Goal: Task Accomplishment & Management: Manage account settings

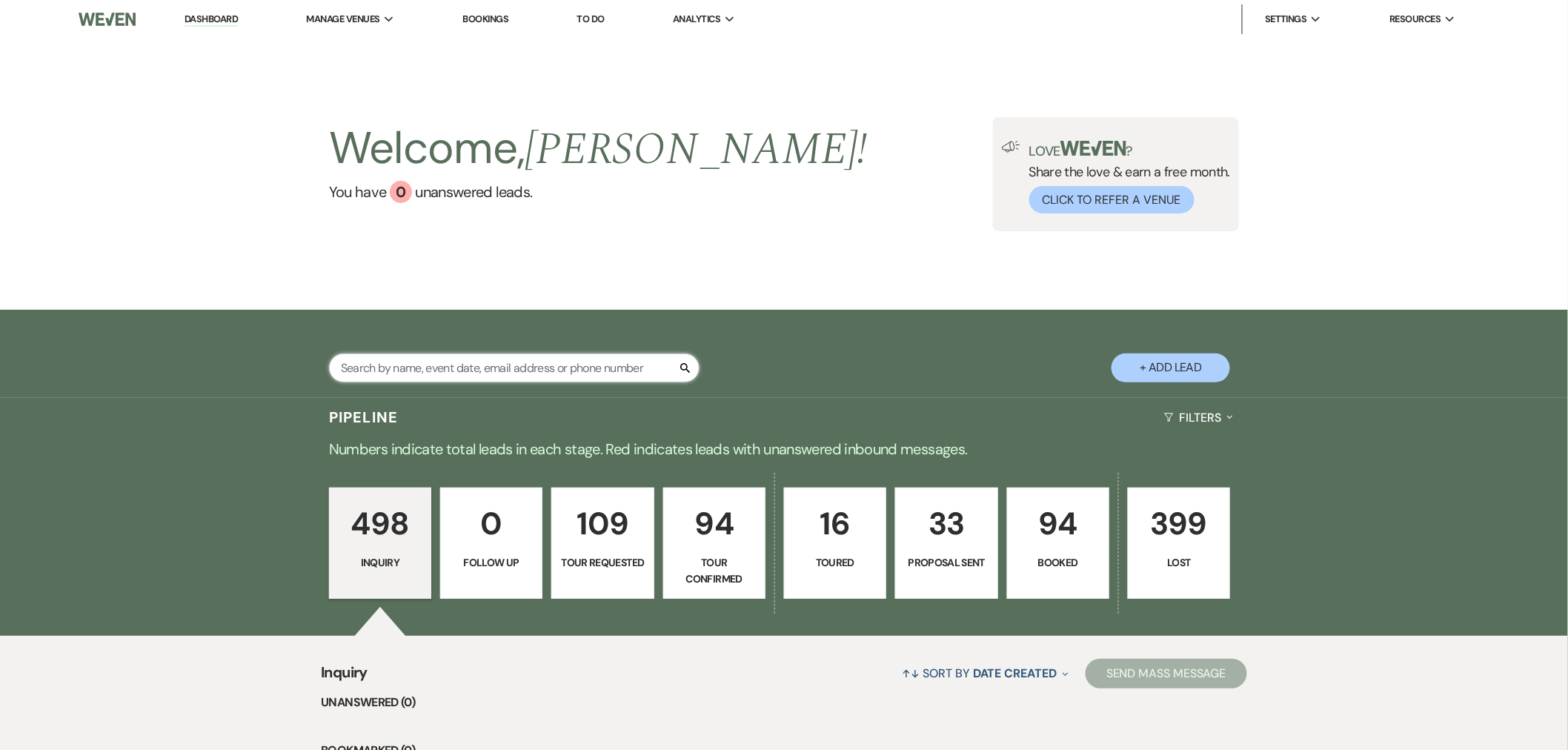
click at [432, 362] on input "text" at bounding box center [514, 368] width 370 height 29
type input "[PERSON_NAME]"
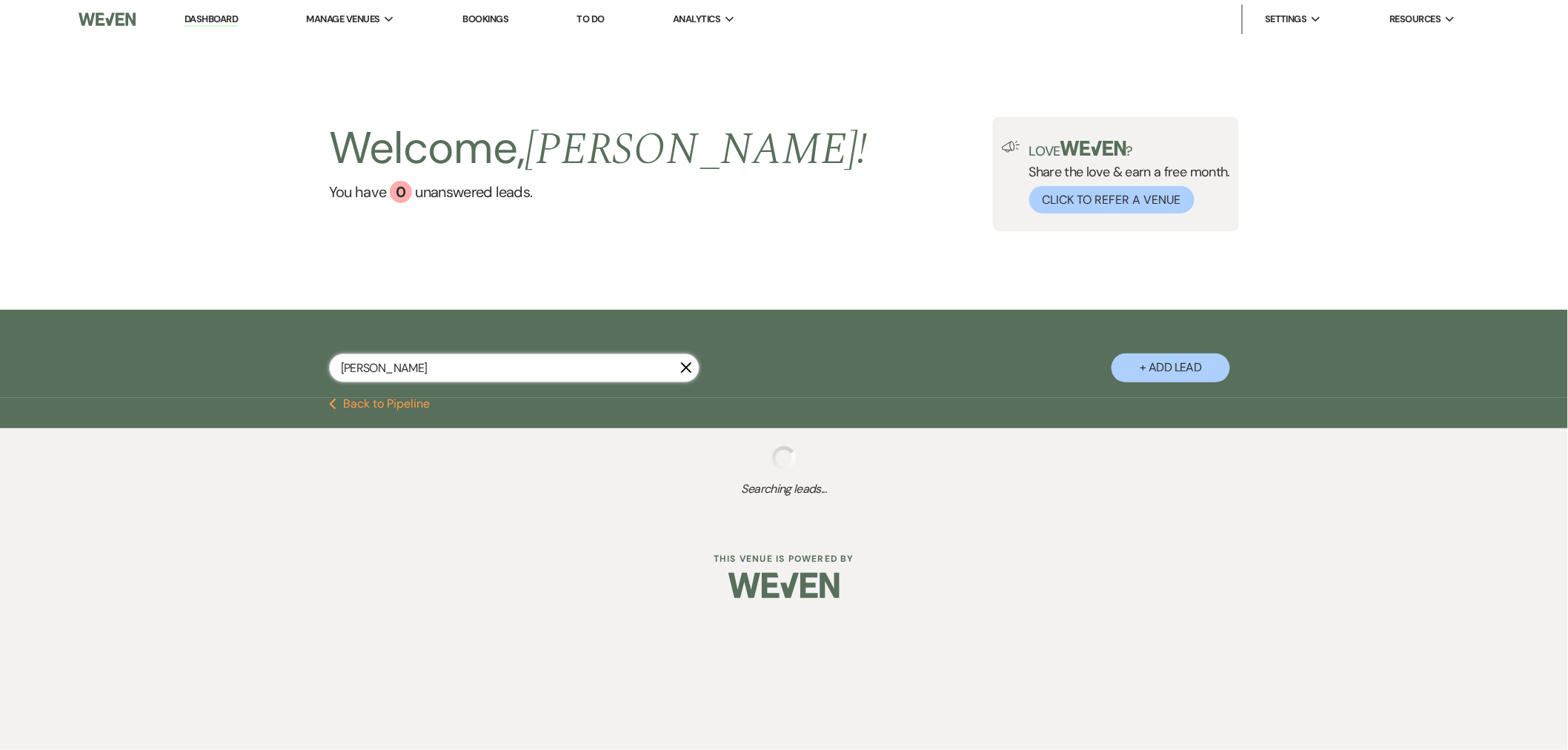
select select "2"
select select "4"
select select "8"
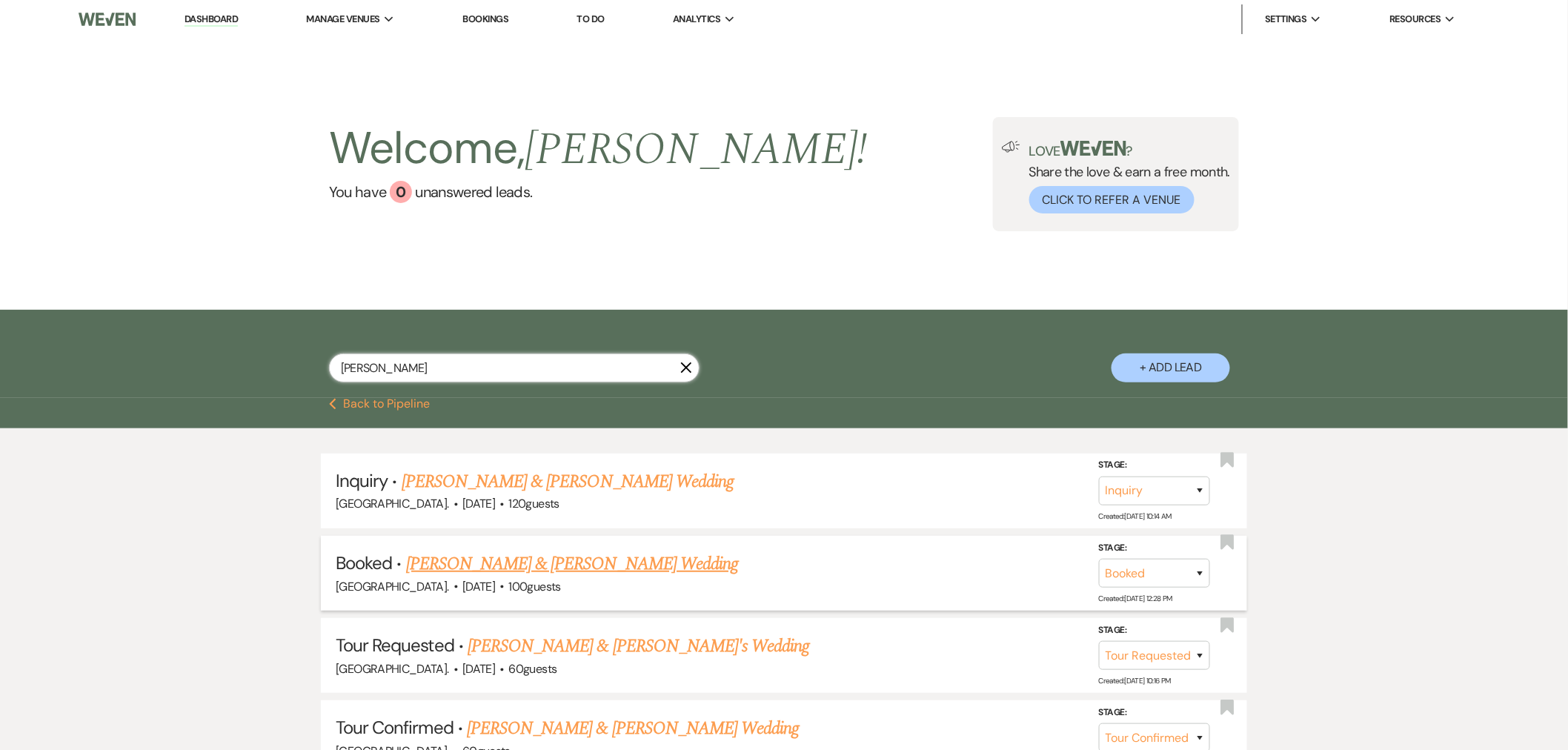
type input "[PERSON_NAME]"
click at [543, 568] on link "[PERSON_NAME] & [PERSON_NAME] Wedding" at bounding box center [572, 564] width 332 height 27
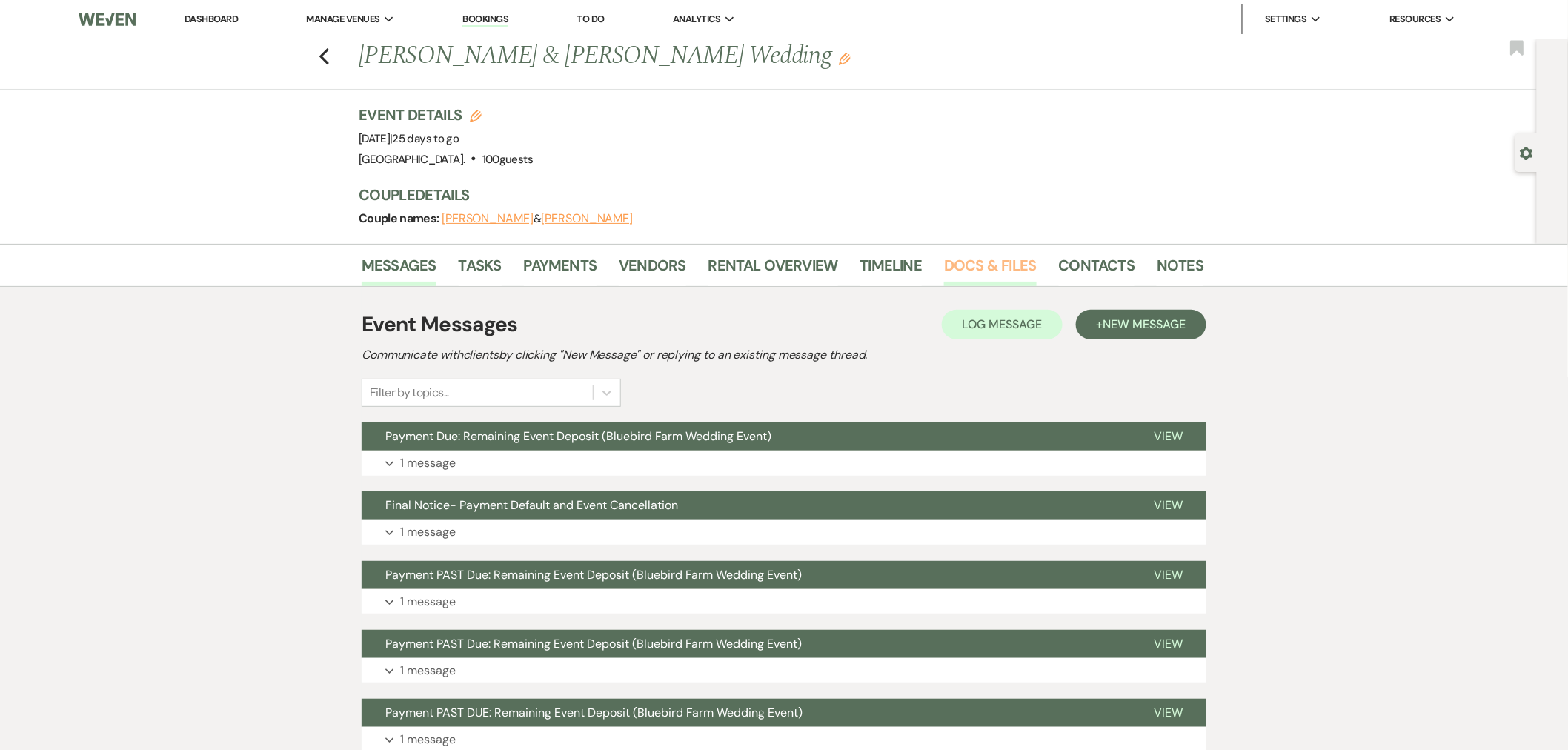
click at [981, 263] on link "Docs & Files" at bounding box center [990, 270] width 92 height 33
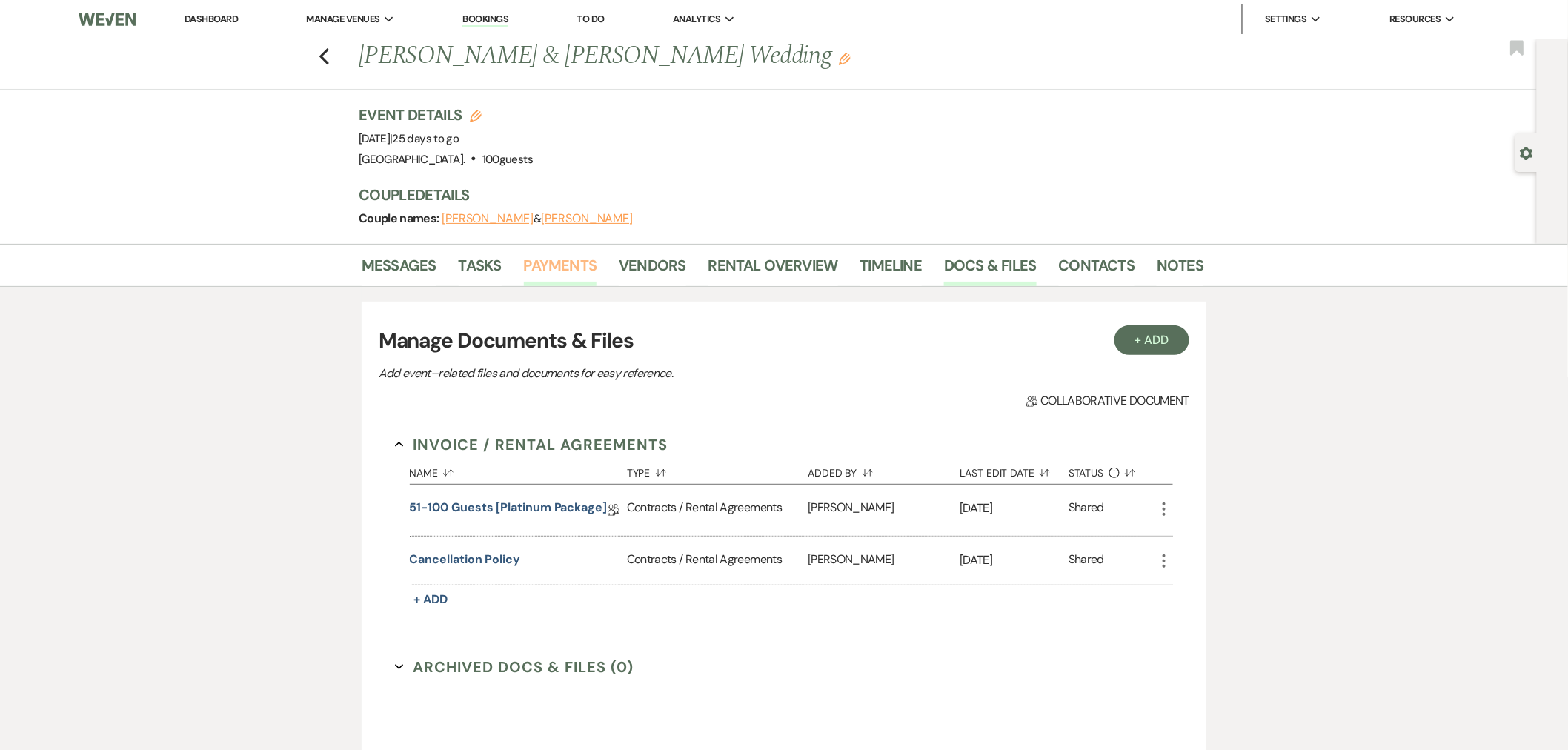
click at [571, 261] on link "Payments" at bounding box center [561, 270] width 73 height 33
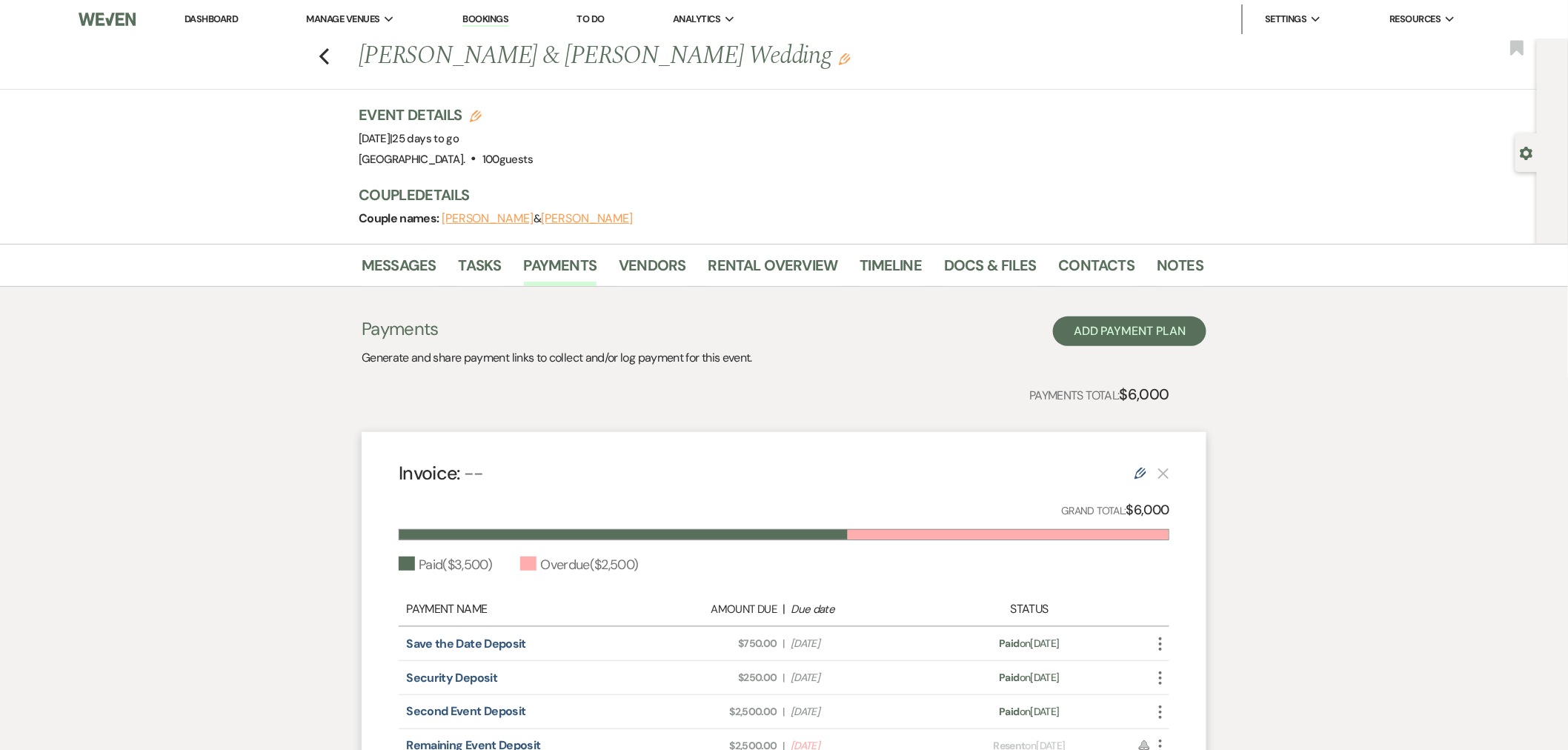
drag, startPoint x: 499, startPoint y: 137, endPoint x: 354, endPoint y: 130, distance: 145.2
click at [344, 128] on div "Previous [PERSON_NAME] & [PERSON_NAME] Wedding Edit Bookmark Gear Settings Even…" at bounding box center [768, 141] width 1537 height 205
copy span "[DATE]"
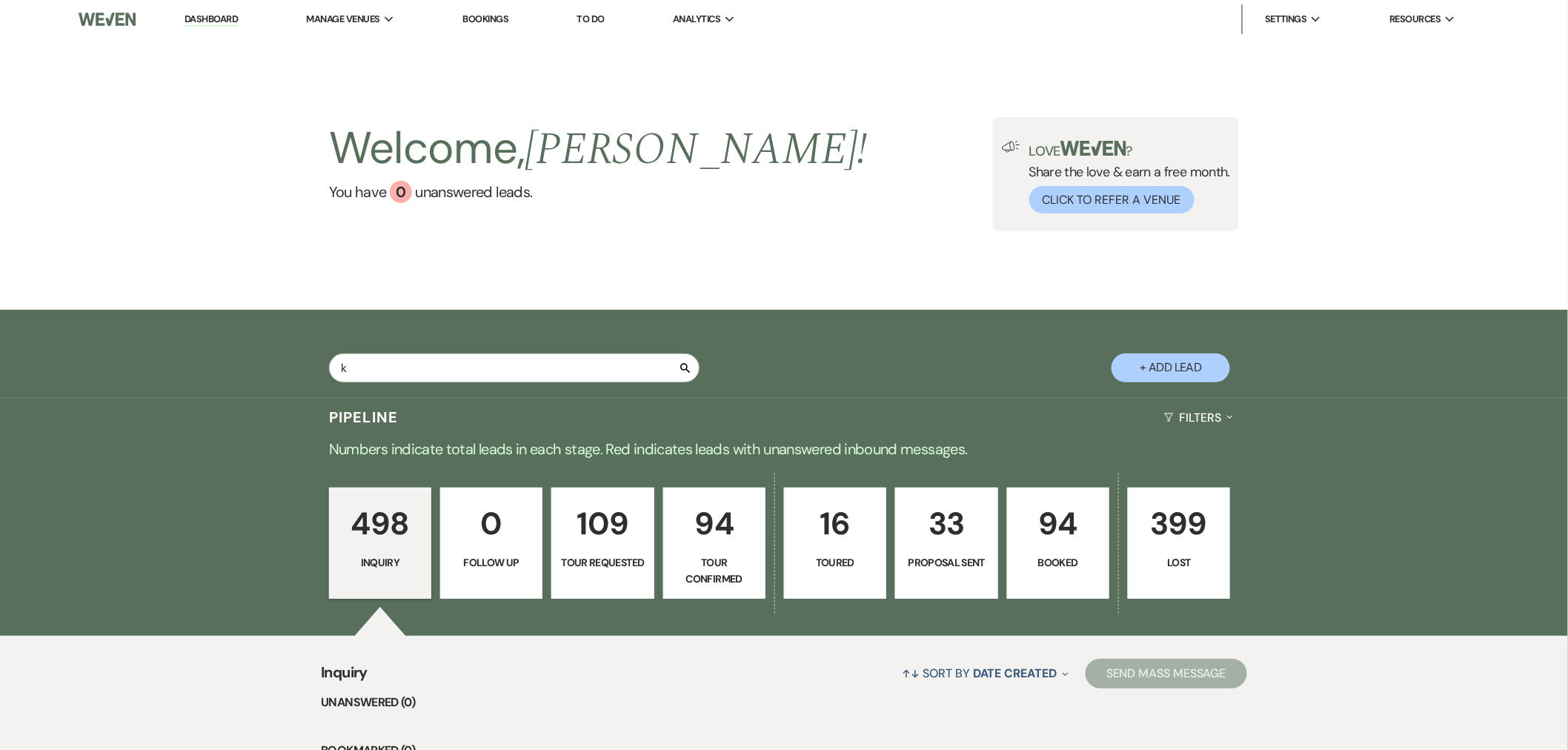
type input "ki"
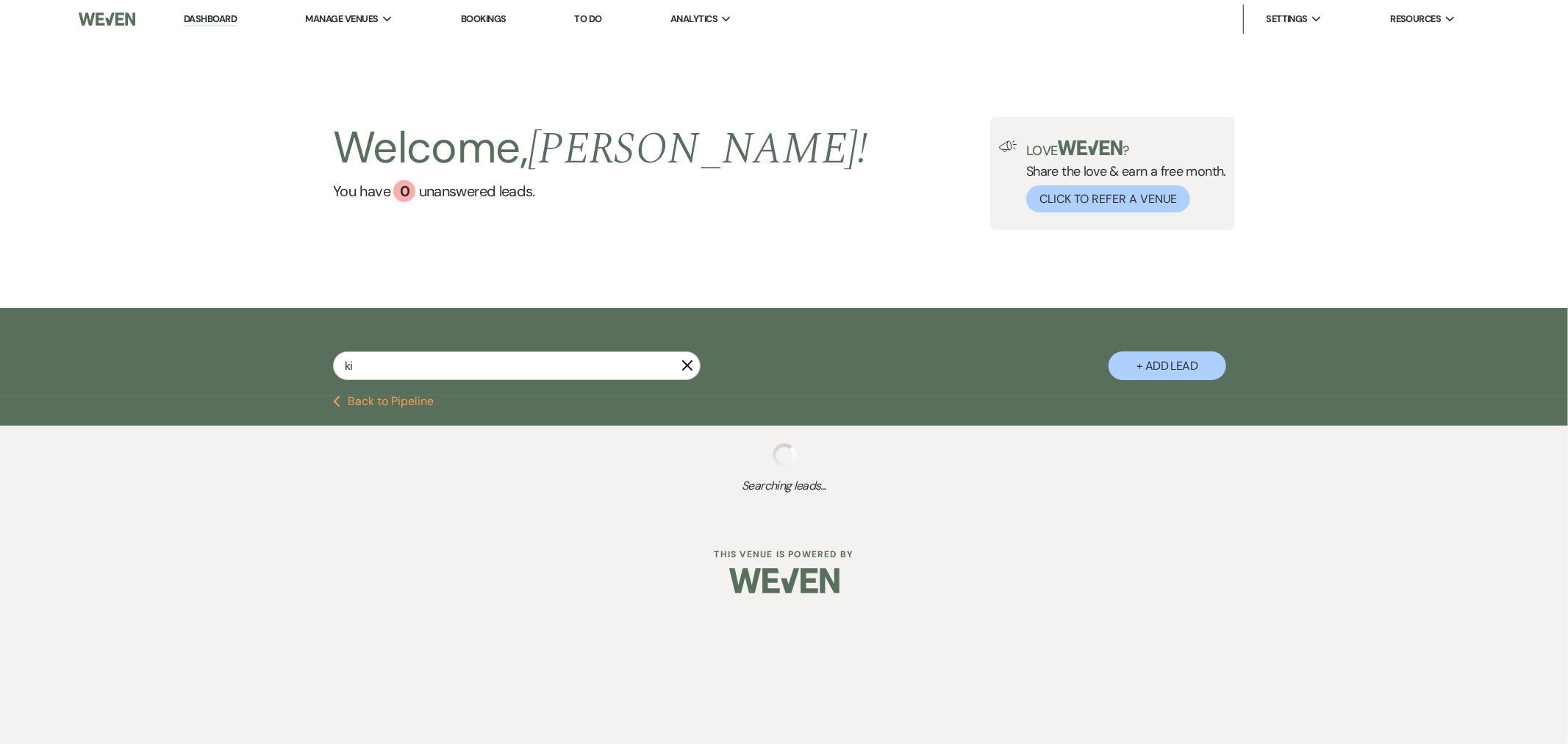
select select "6"
select select "8"
select select "1"
select select "4"
select select "8"
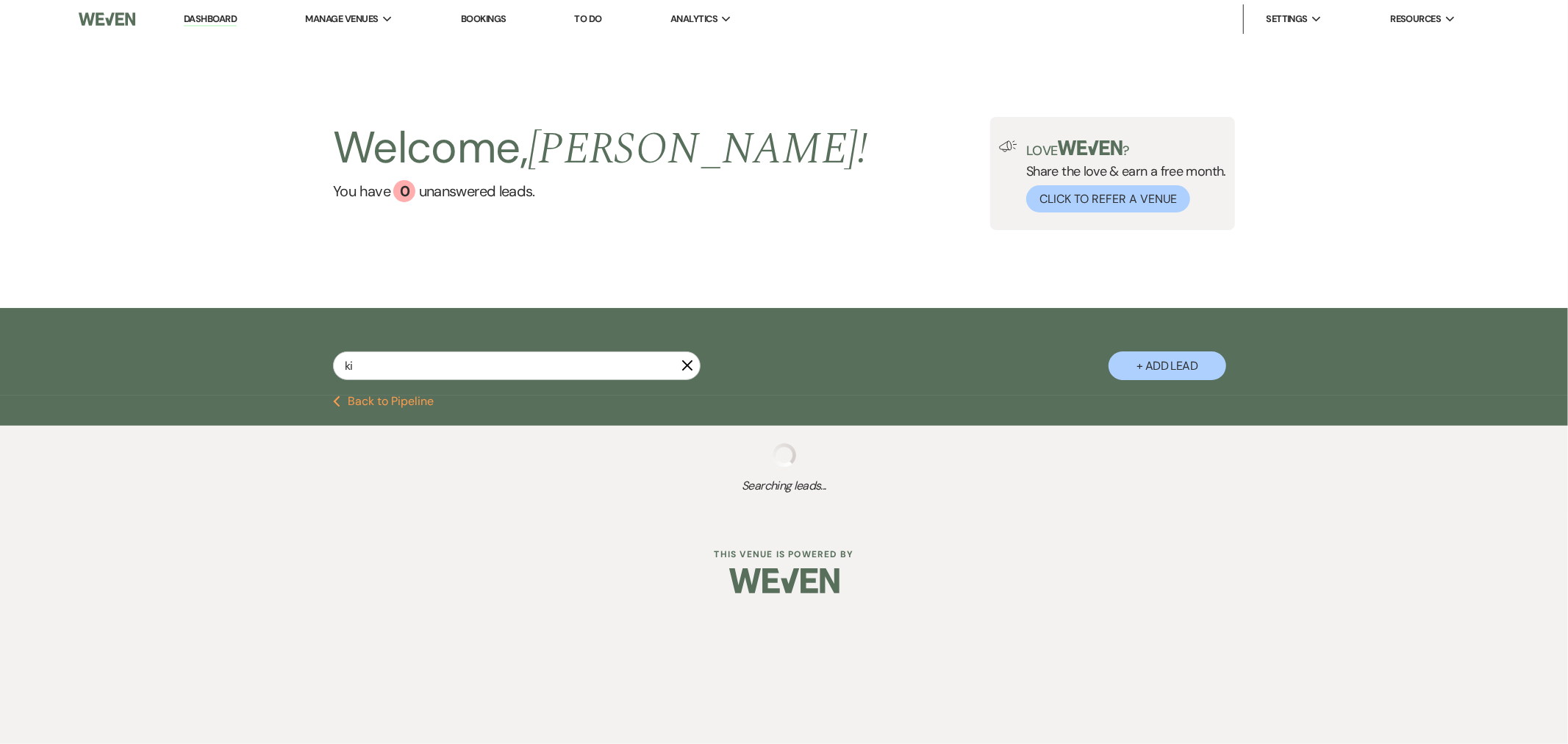
select select "3"
select select "4"
select select "8"
select select "4"
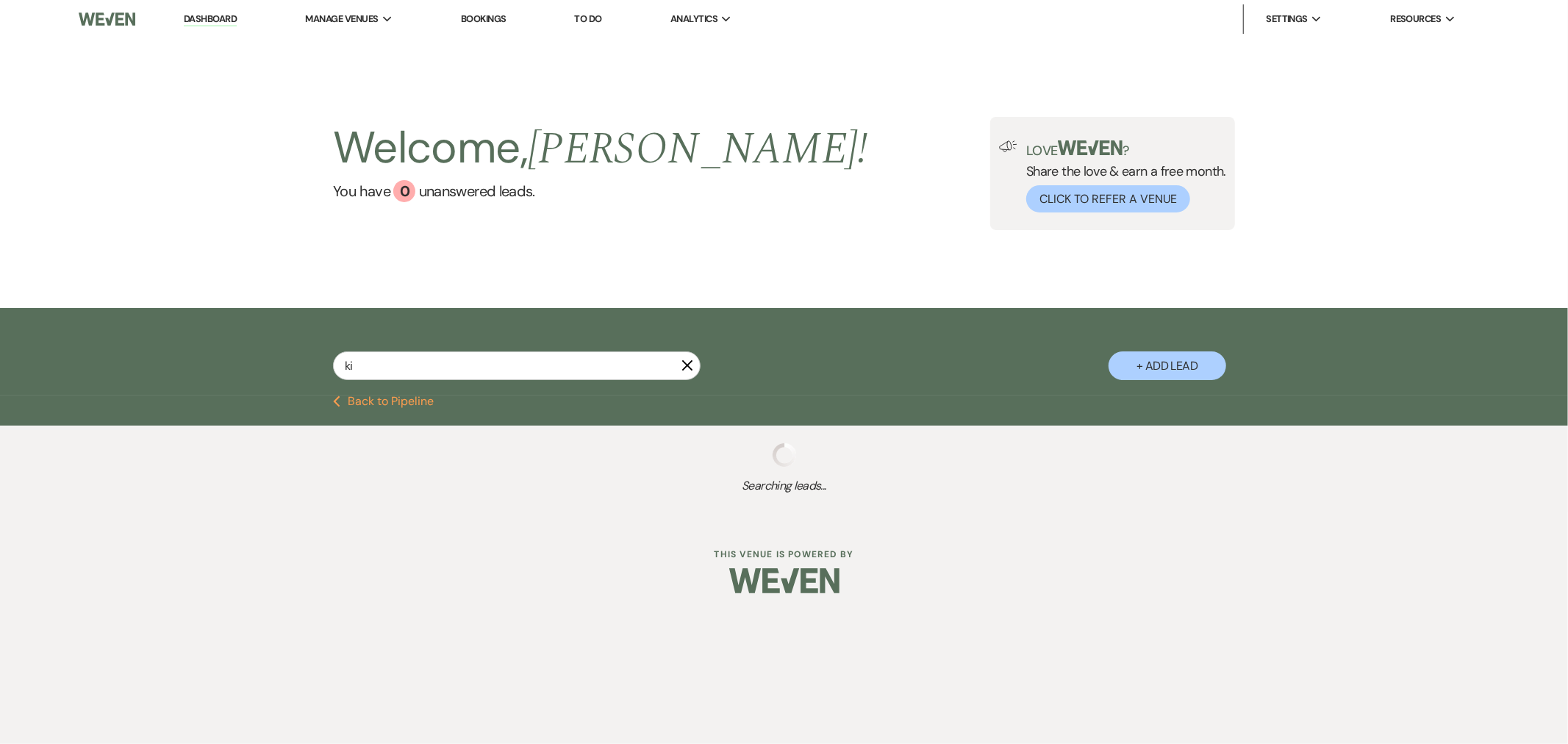
select select "2"
select select "8"
select select "1"
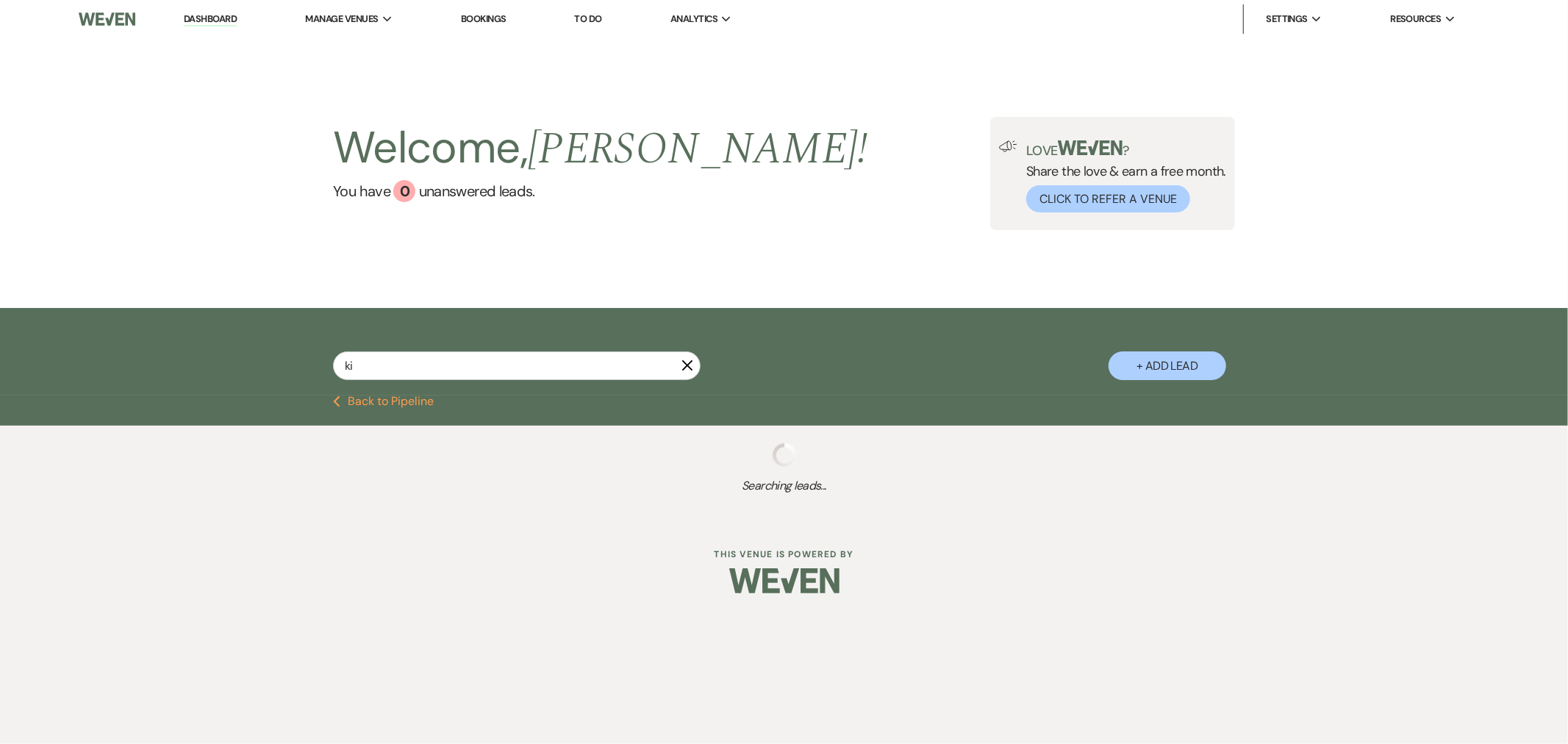
select select "2"
select select "8"
select select "2"
select select "8"
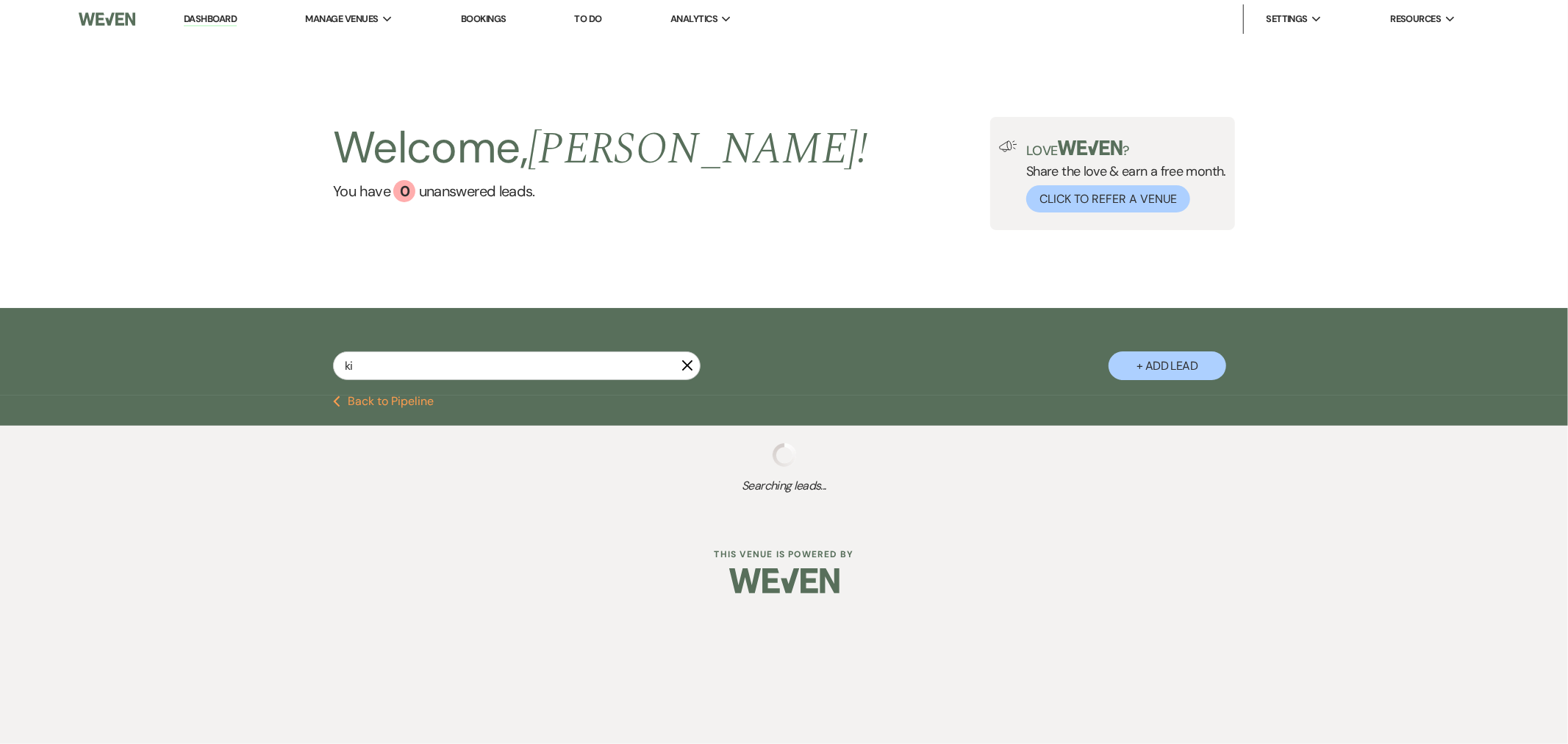
select select "8"
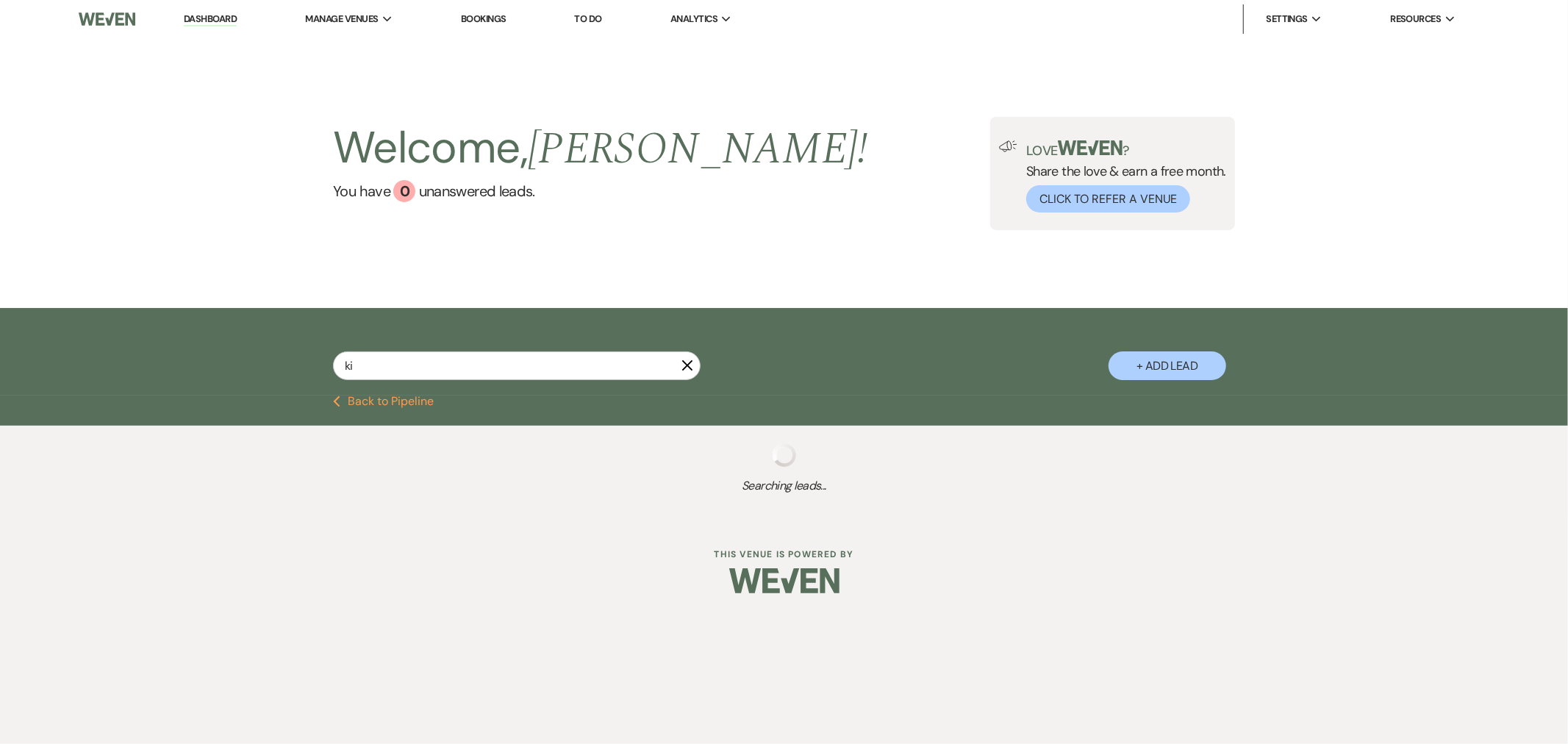
select select "2"
select select "8"
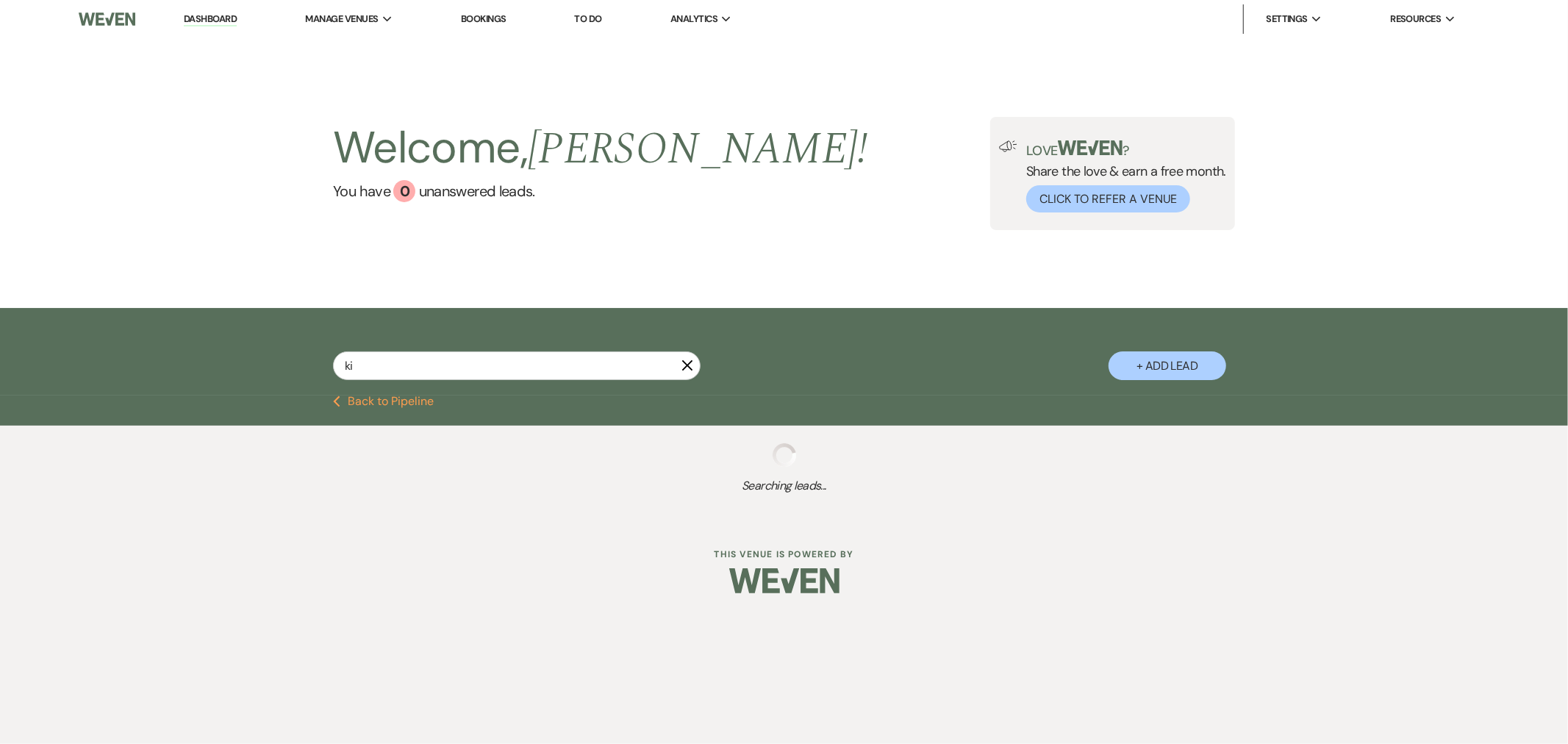
select select "8"
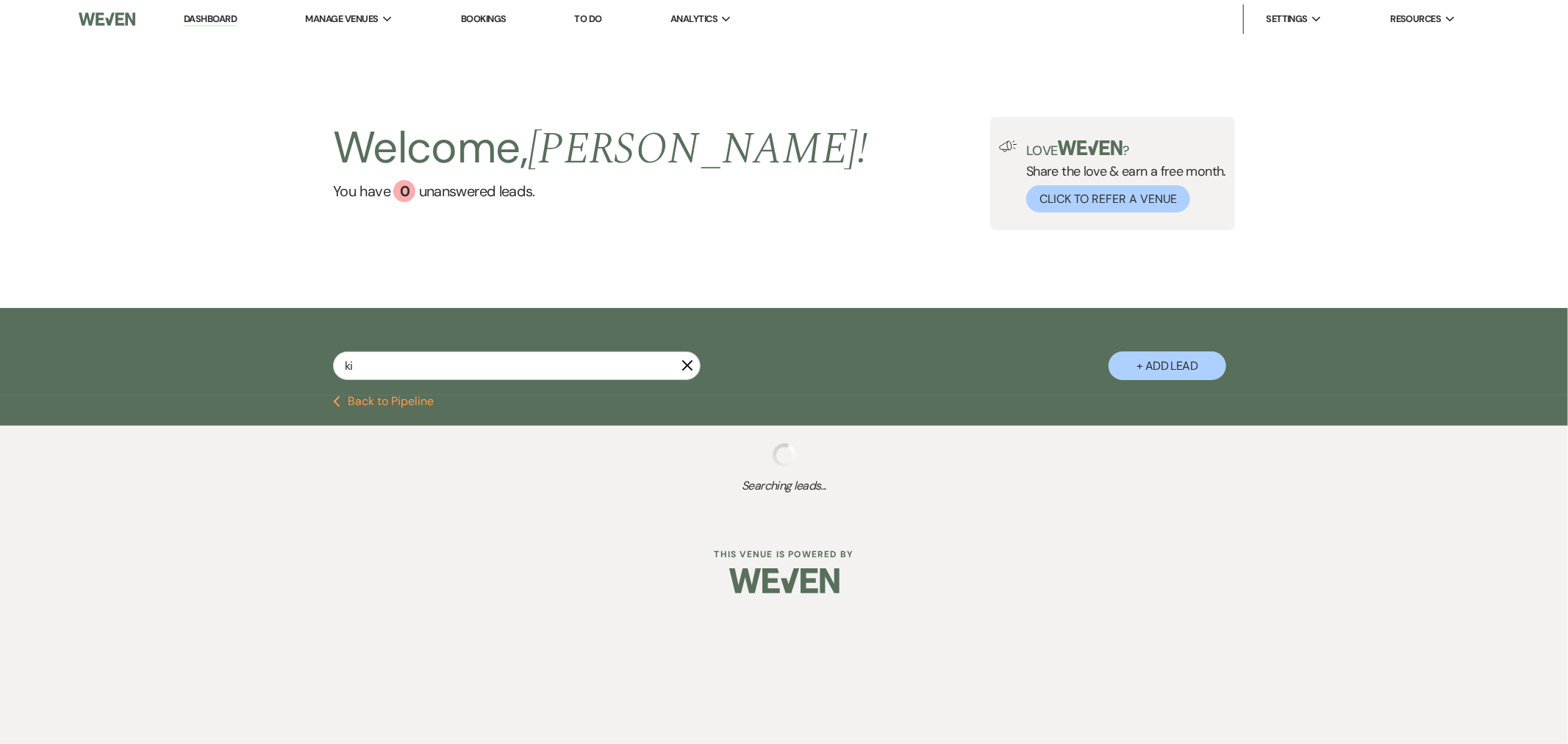
select select "8"
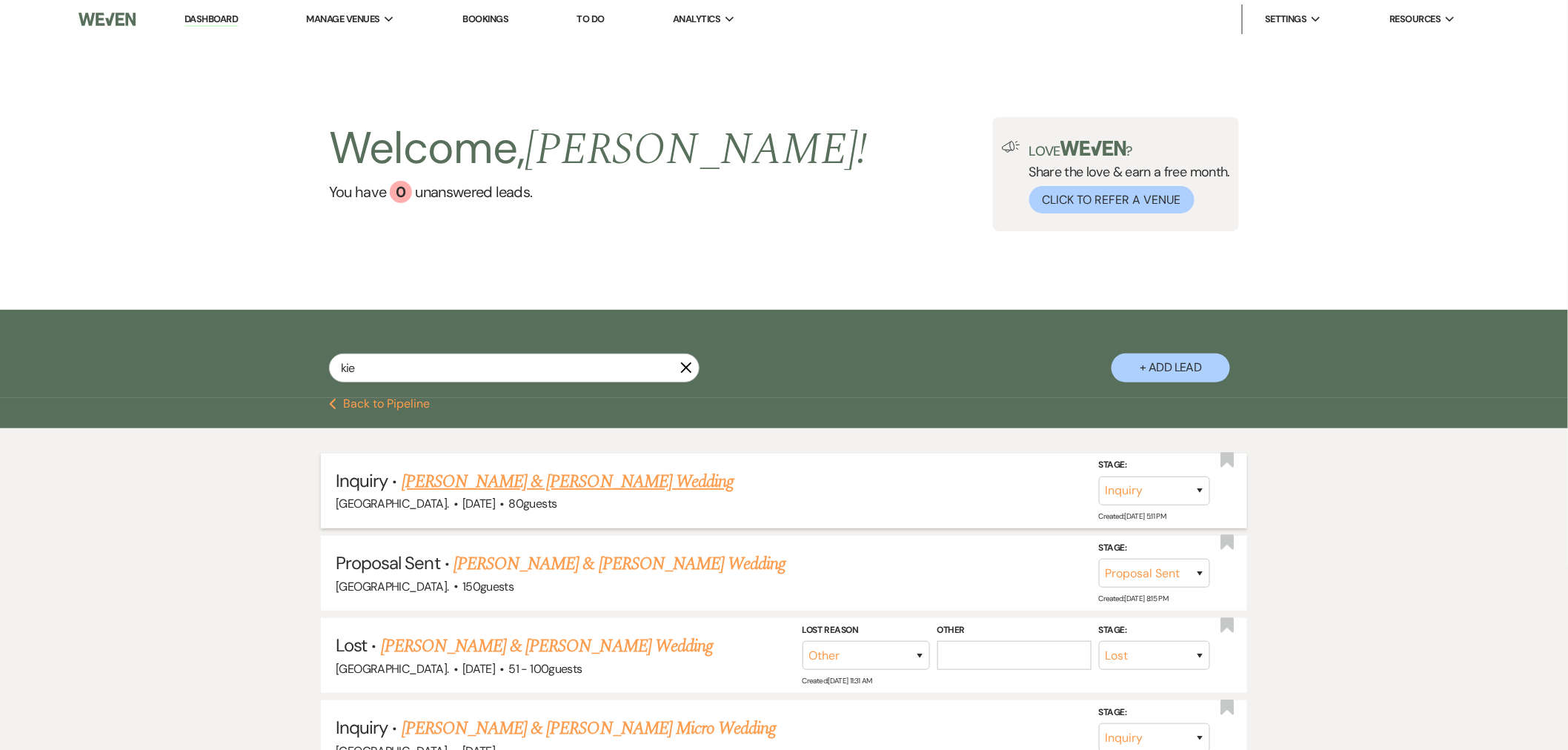
type input "kier"
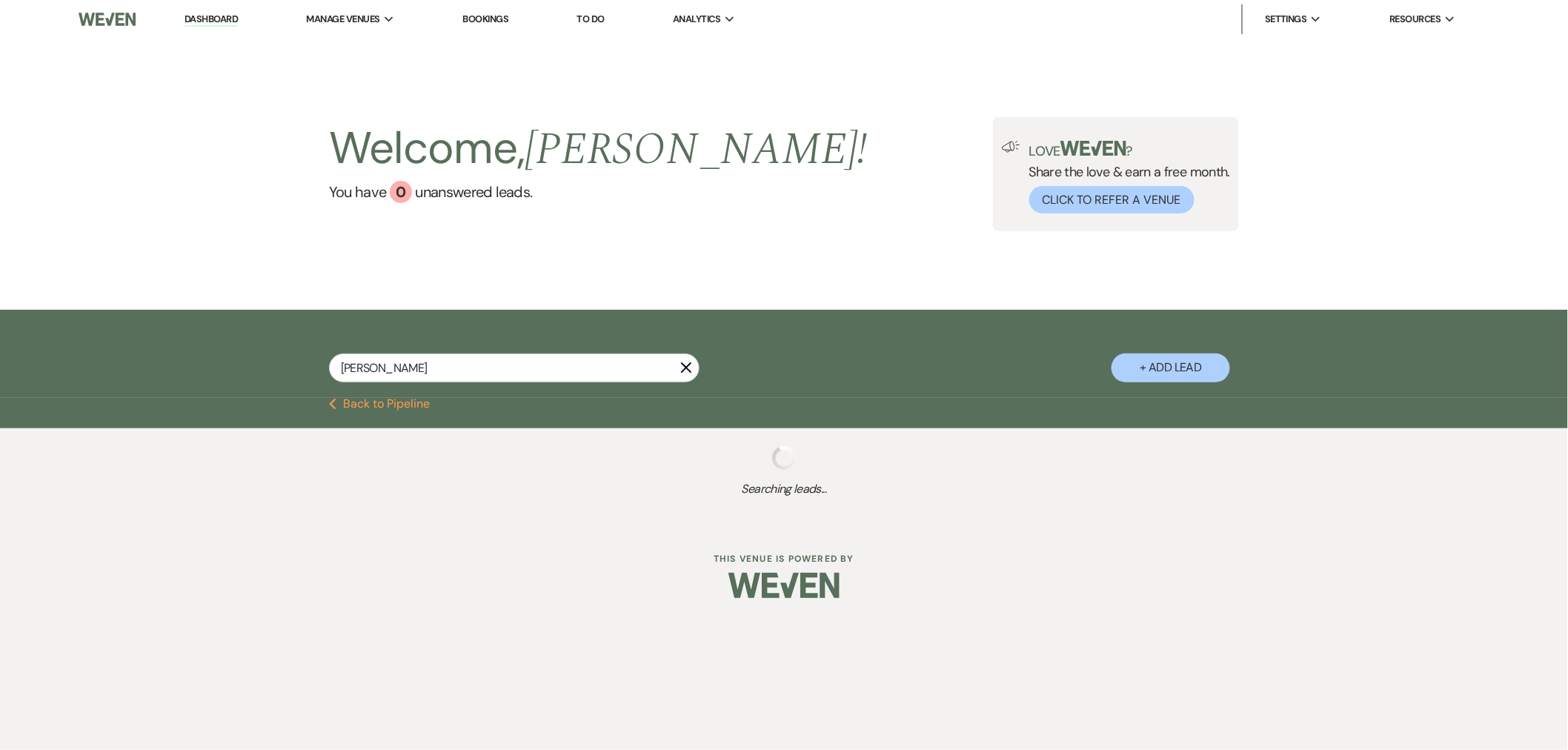
select select "8"
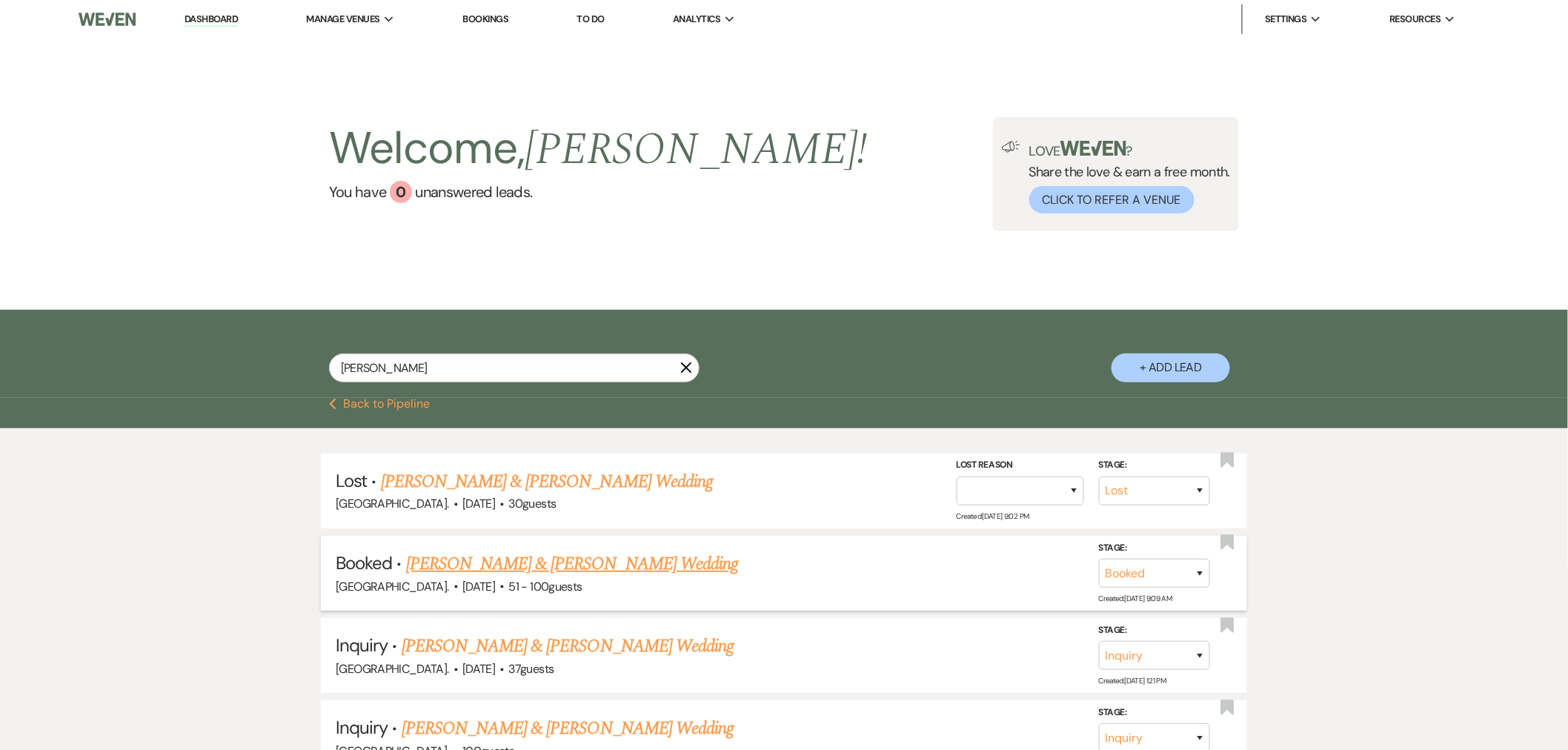
type input "kier"
click at [499, 562] on link "Kiera Bibeau & David Pawloski's Wedding" at bounding box center [572, 564] width 332 height 27
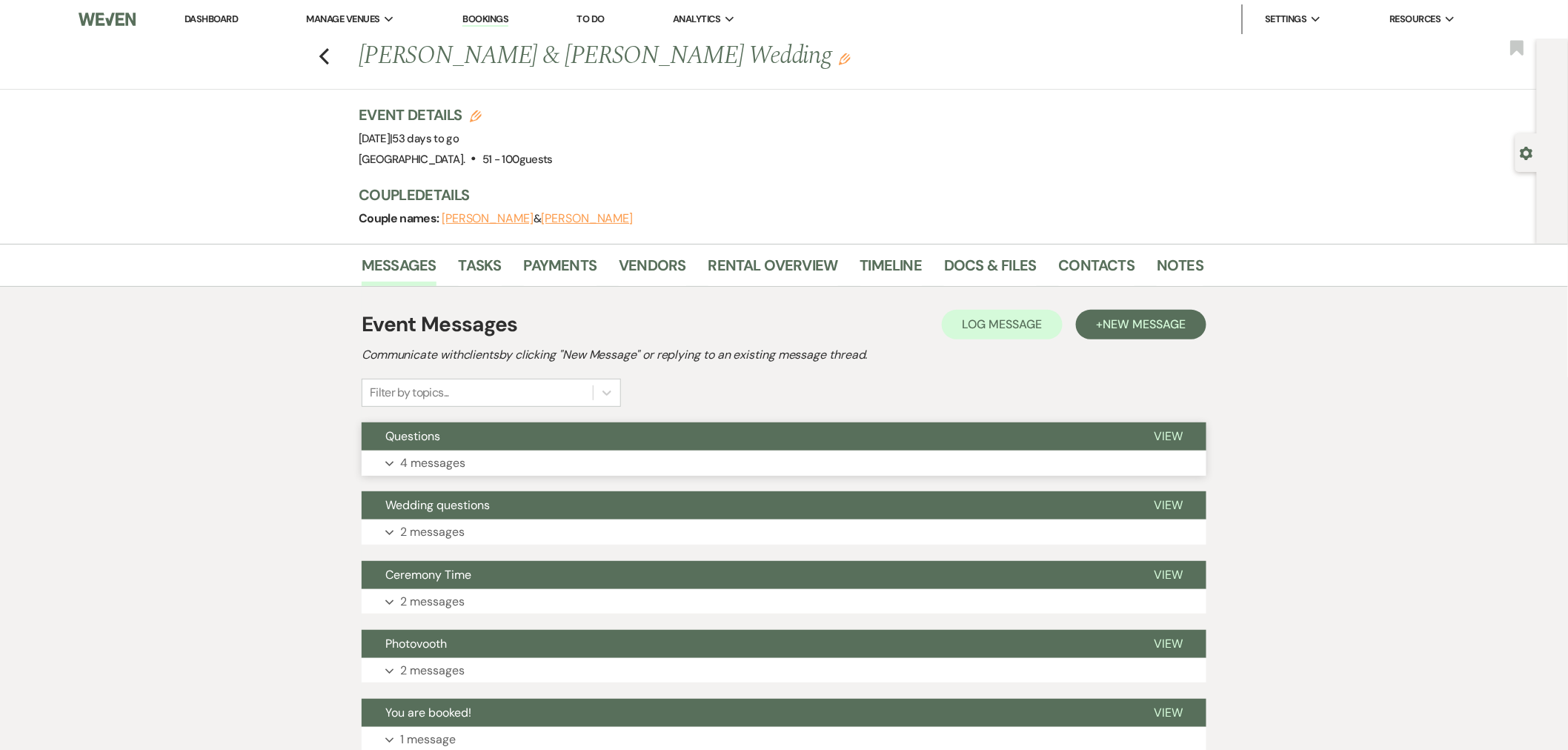
click at [539, 446] on button "Questions" at bounding box center [746, 436] width 768 height 28
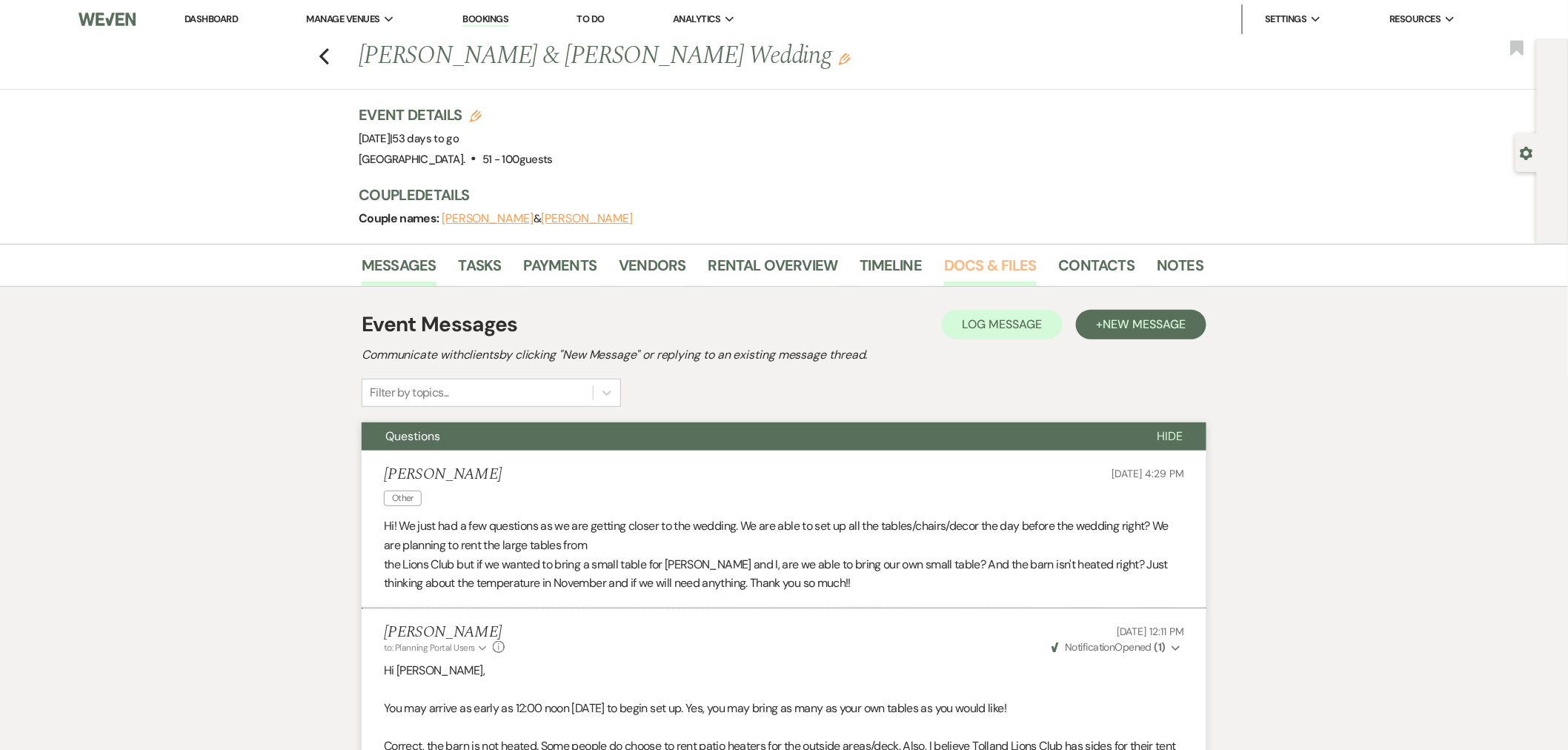
click at [1001, 272] on link "Docs & Files" at bounding box center [990, 270] width 92 height 33
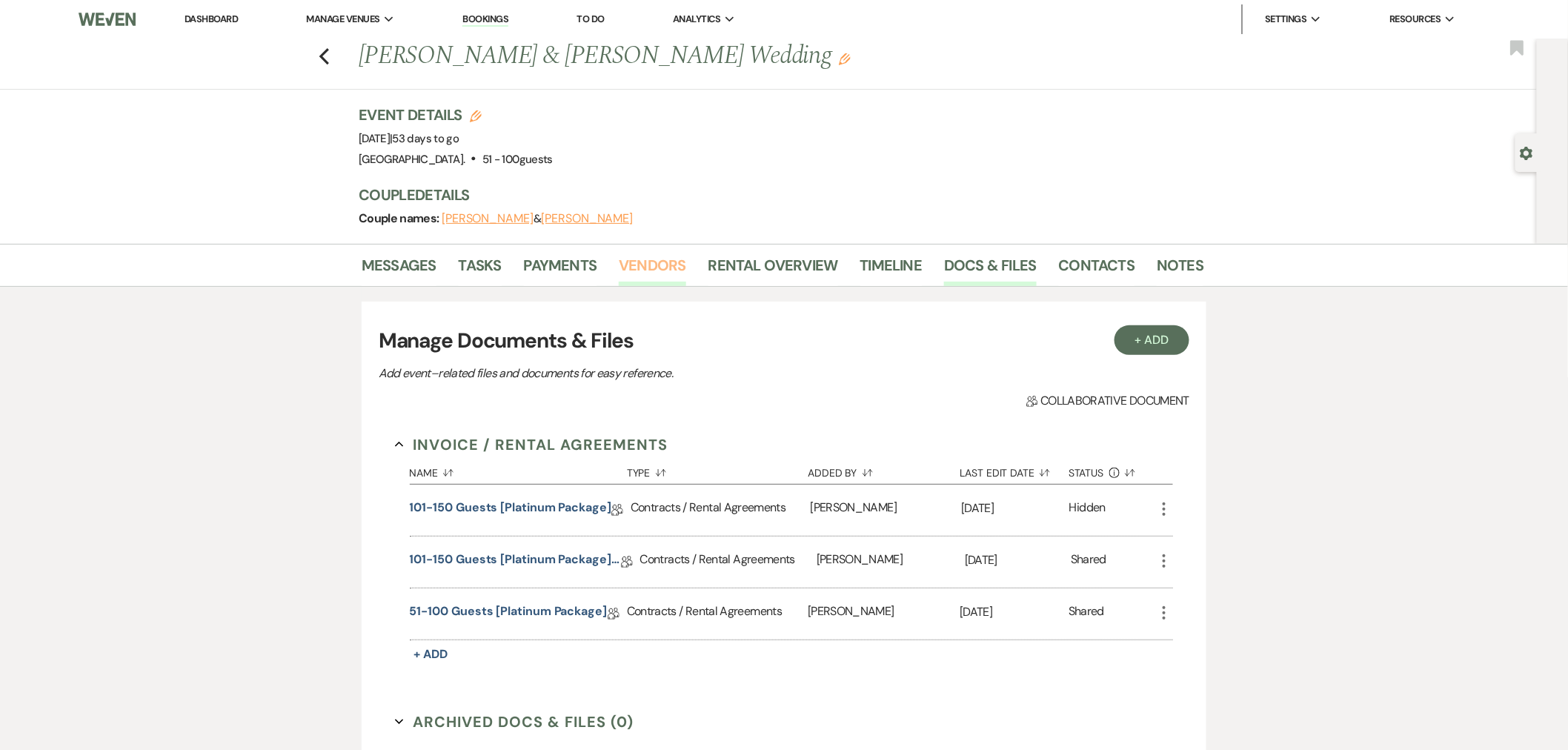
click at [655, 260] on link "Vendors" at bounding box center [651, 270] width 66 height 33
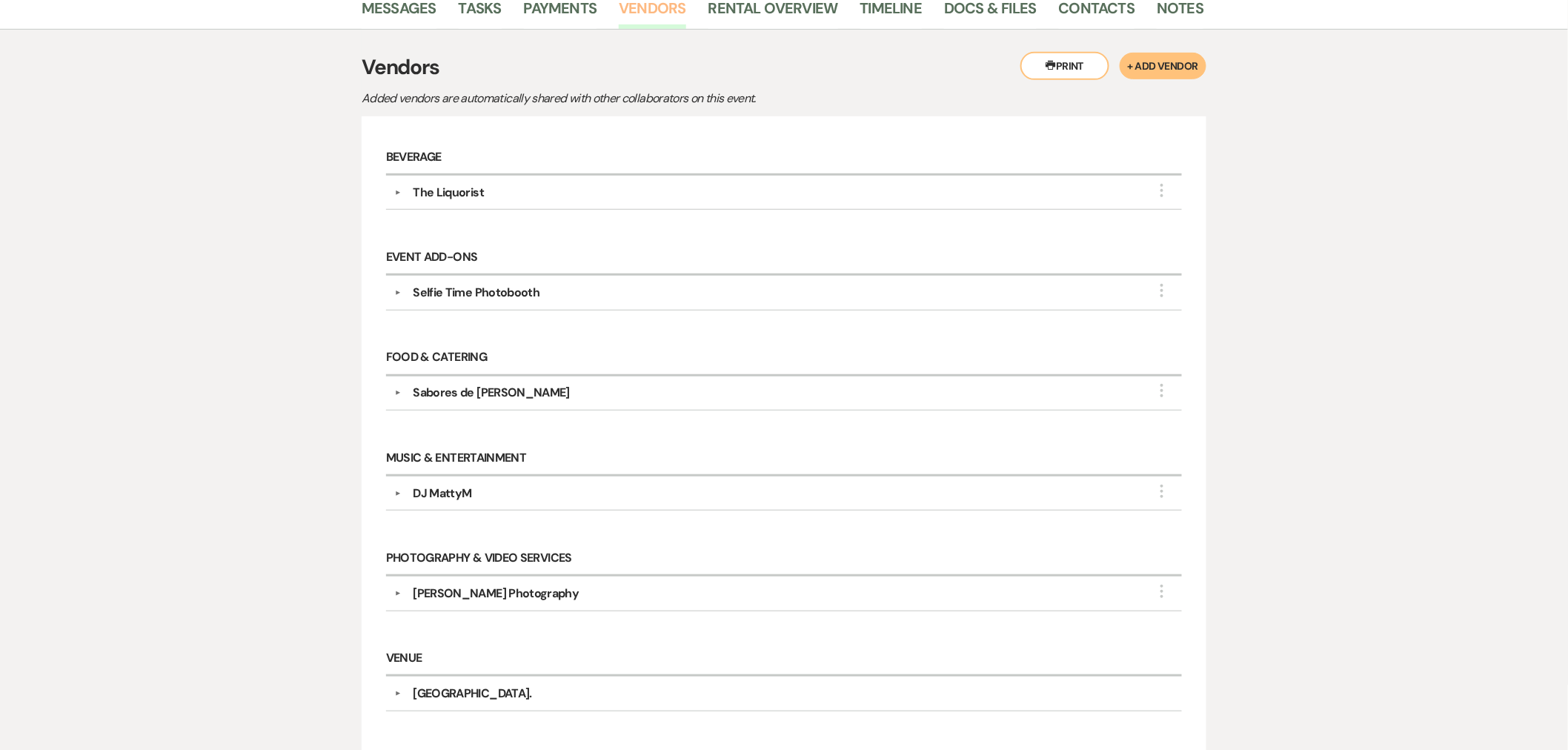
scroll to position [228, 0]
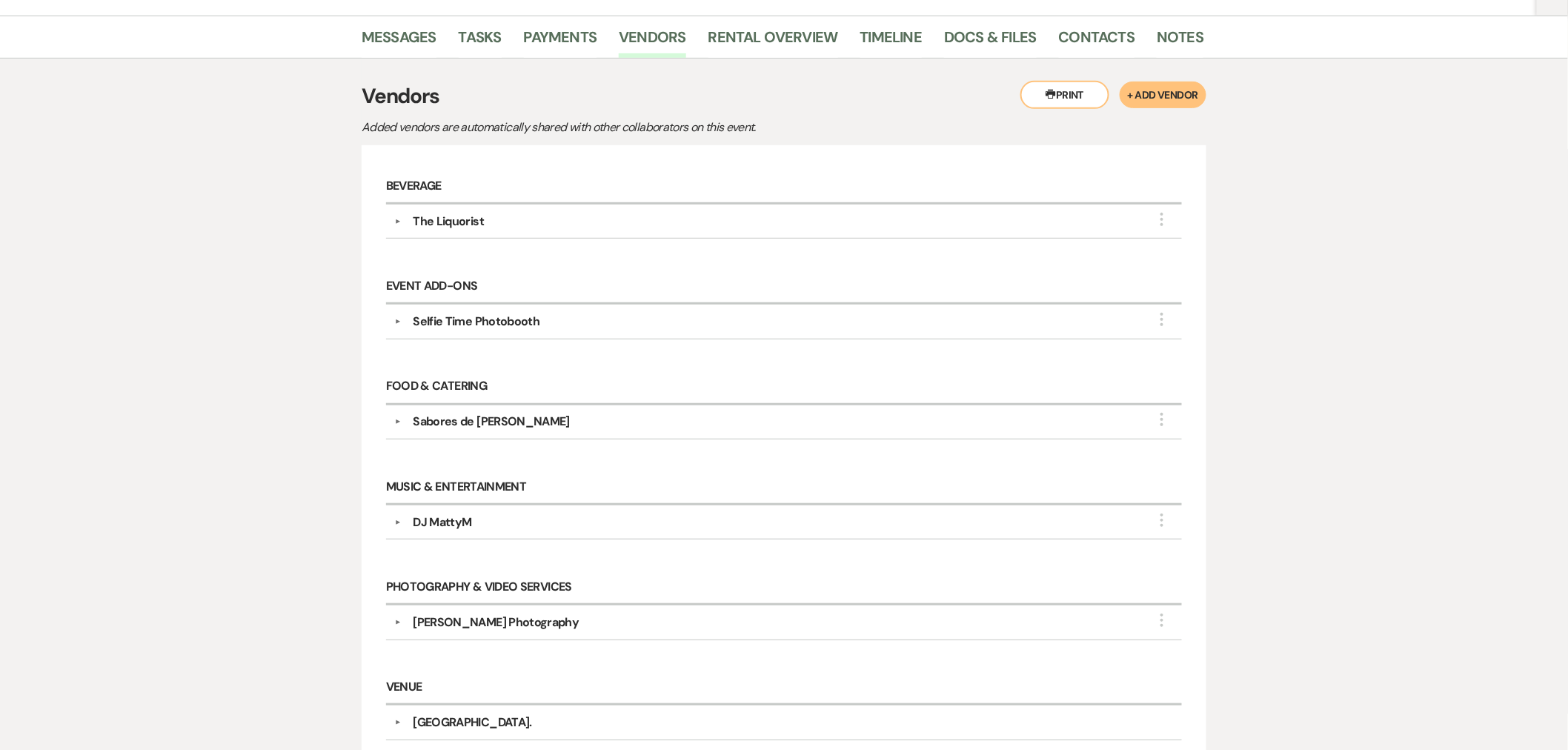
click at [458, 425] on div "Sabores de Leña" at bounding box center [492, 422] width 157 height 18
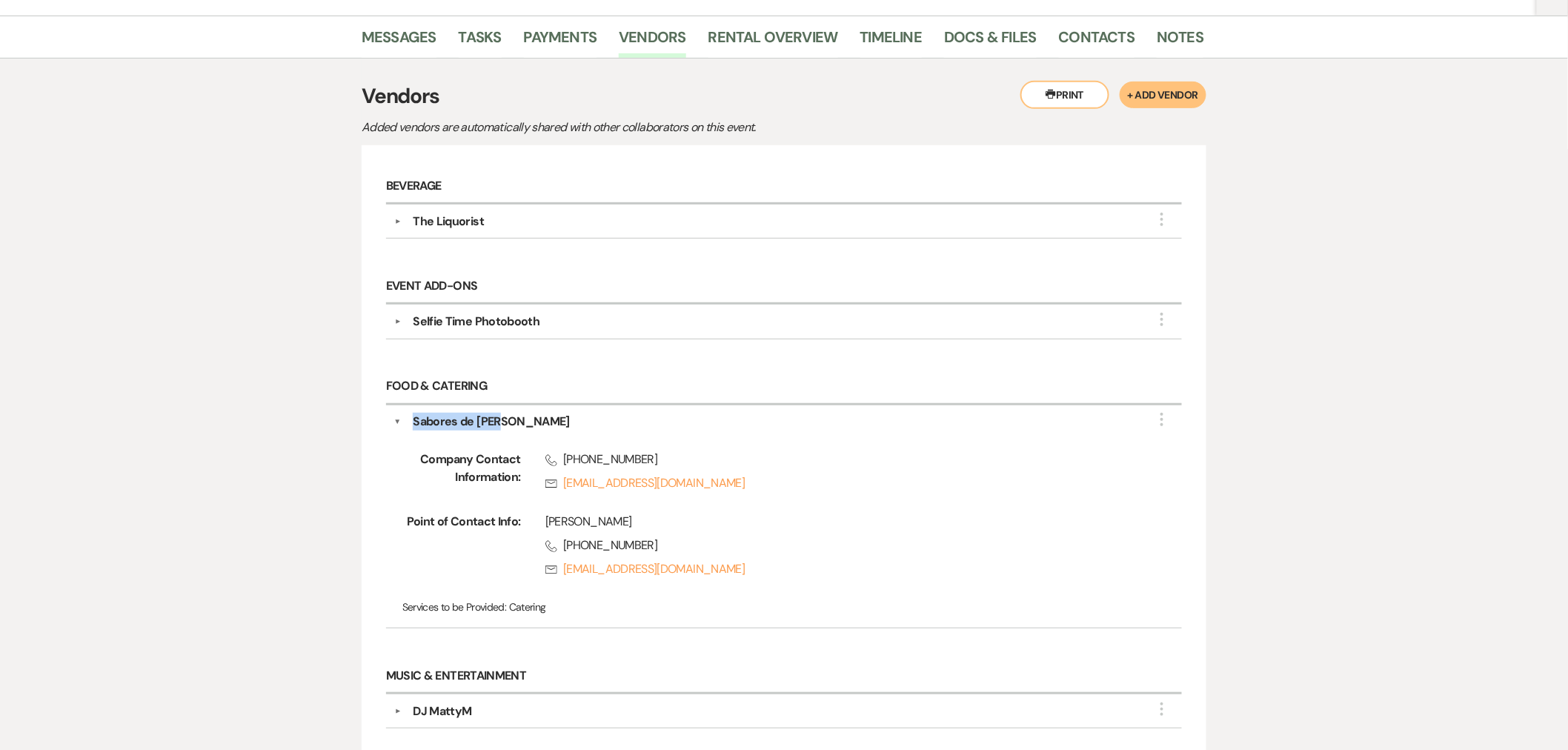
drag, startPoint x: 513, startPoint y: 425, endPoint x: 413, endPoint y: 431, distance: 100.2
click at [413, 431] on div "Sabores de Leña" at bounding box center [787, 422] width 773 height 18
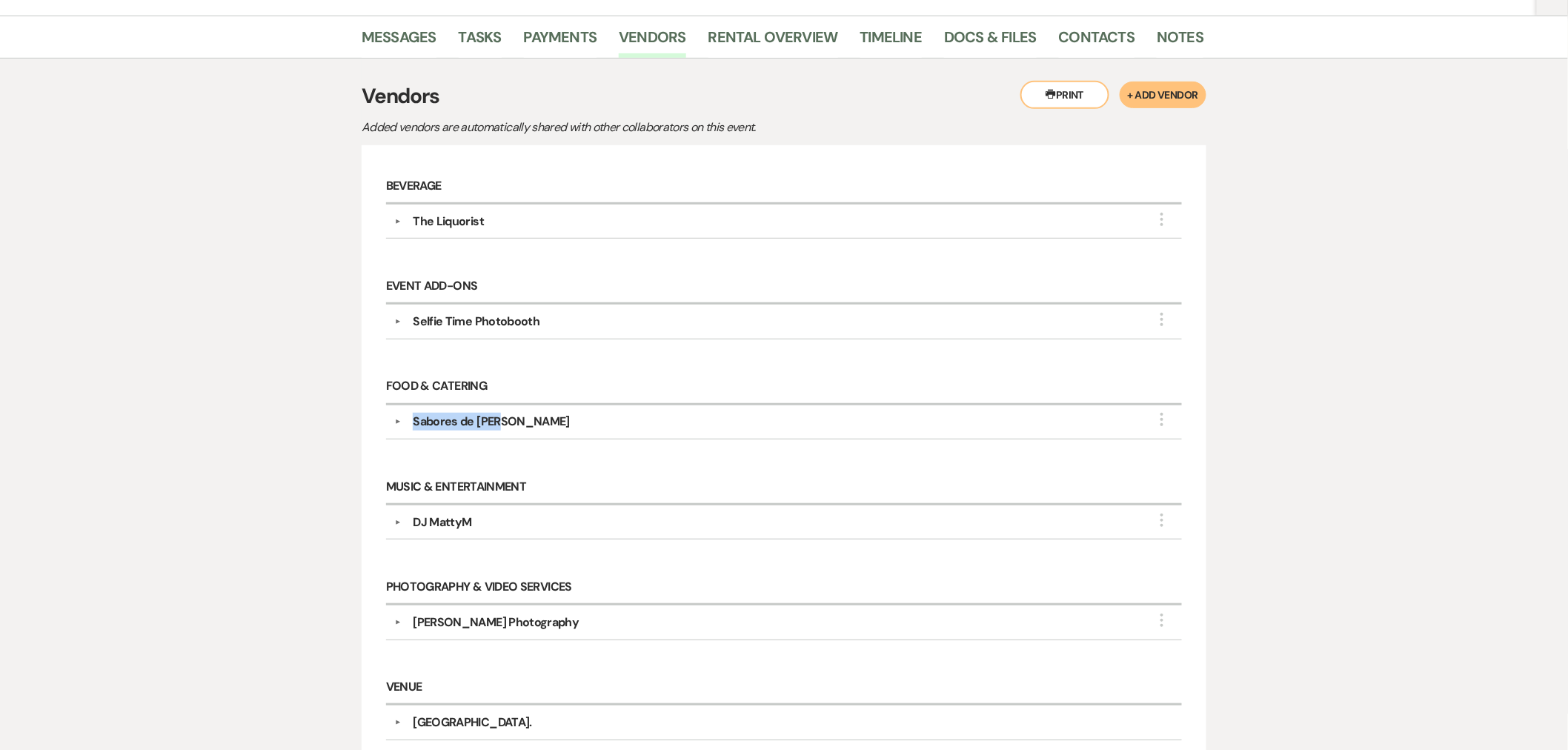
copy div "Sabores de Leña"
click at [477, 220] on div "The Liquorist" at bounding box center [448, 221] width 71 height 18
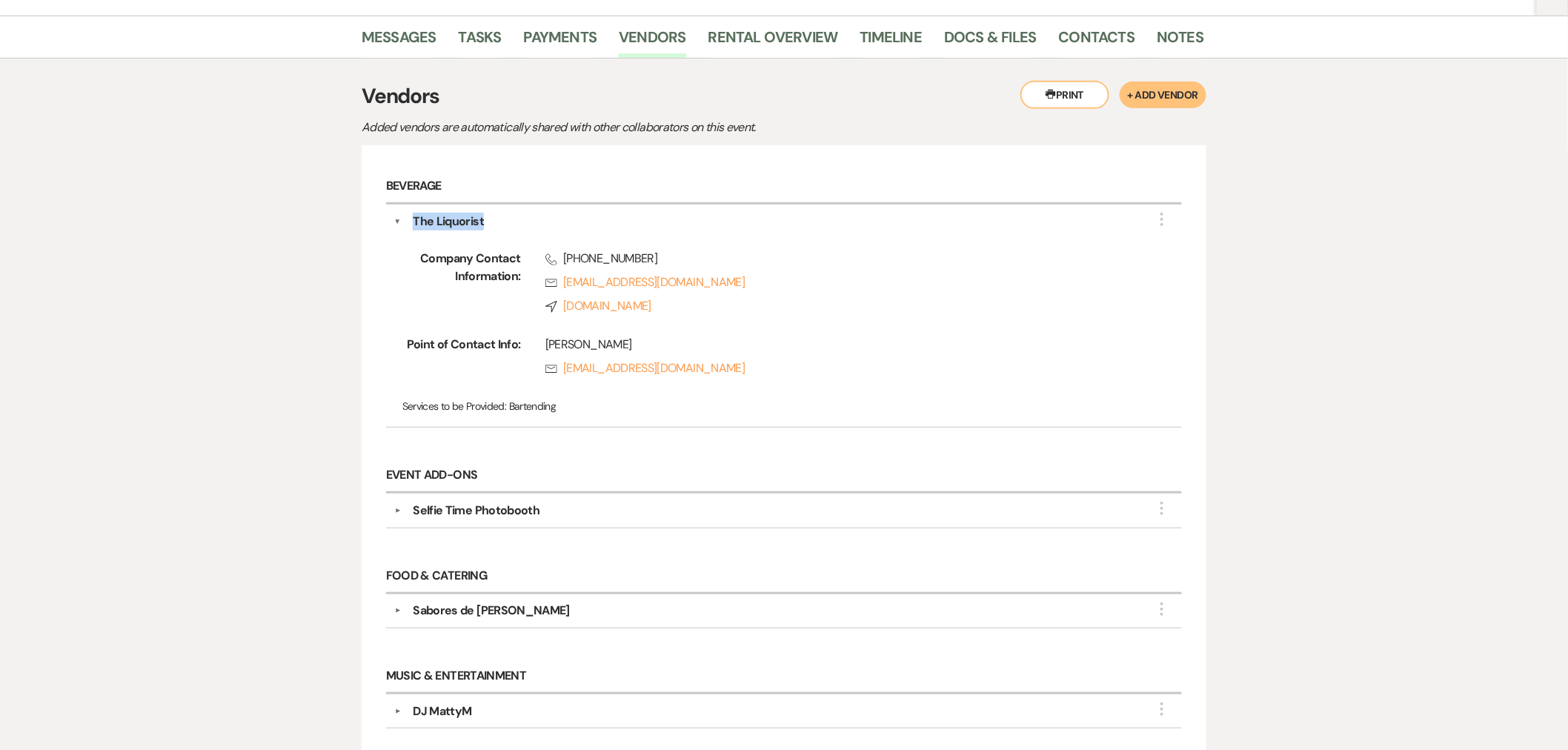
drag, startPoint x: 492, startPoint y: 221, endPoint x: 412, endPoint y: 223, distance: 80.0
click at [412, 223] on div "The Liquorist" at bounding box center [787, 221] width 773 height 18
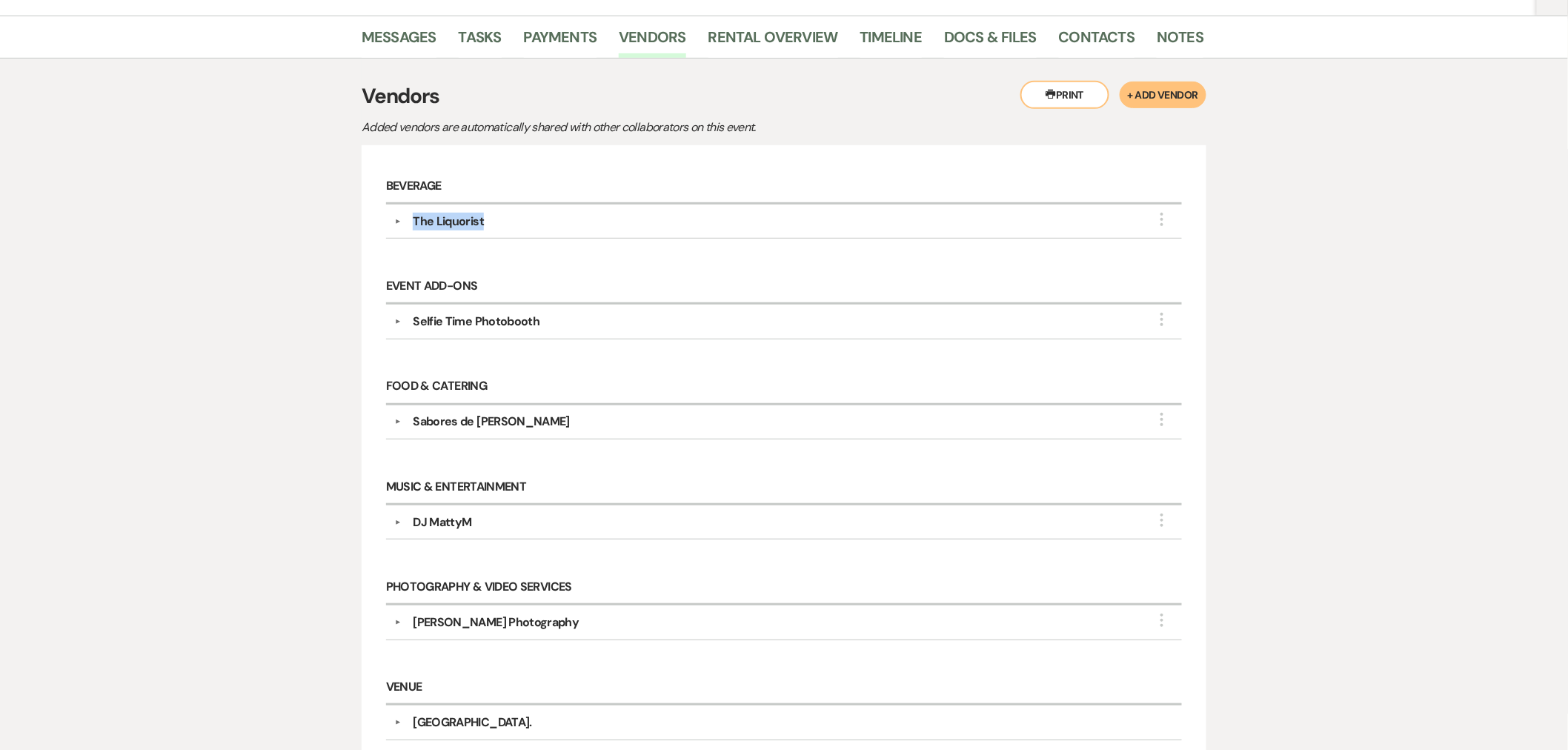
copy div "The Liquorist"
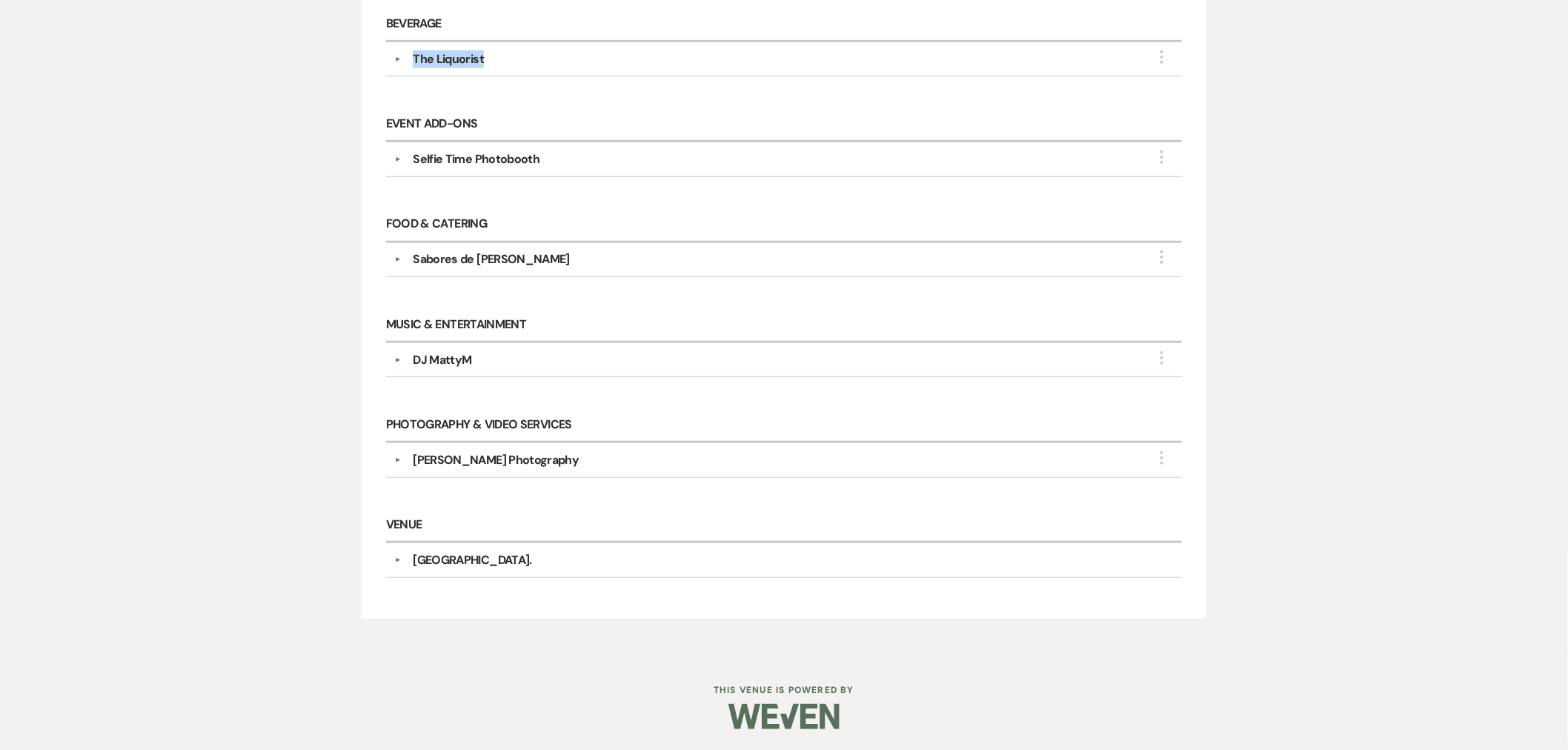
scroll to position [393, 0]
click at [472, 356] on div "DJ MattyM" at bounding box center [787, 358] width 773 height 18
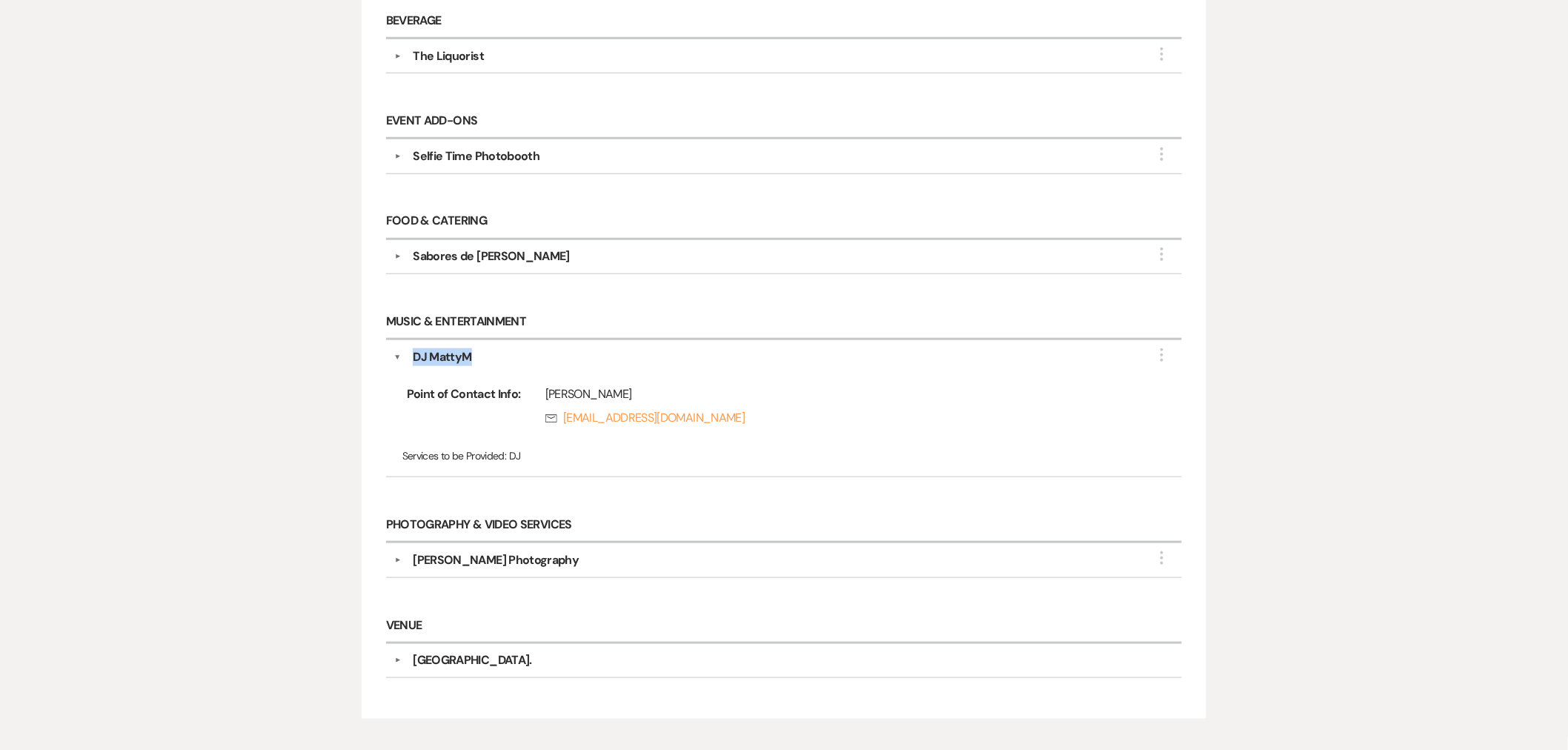
drag, startPoint x: 490, startPoint y: 357, endPoint x: 415, endPoint y: 356, distance: 75.0
click at [415, 356] on div "DJ MattyM" at bounding box center [787, 357] width 773 height 18
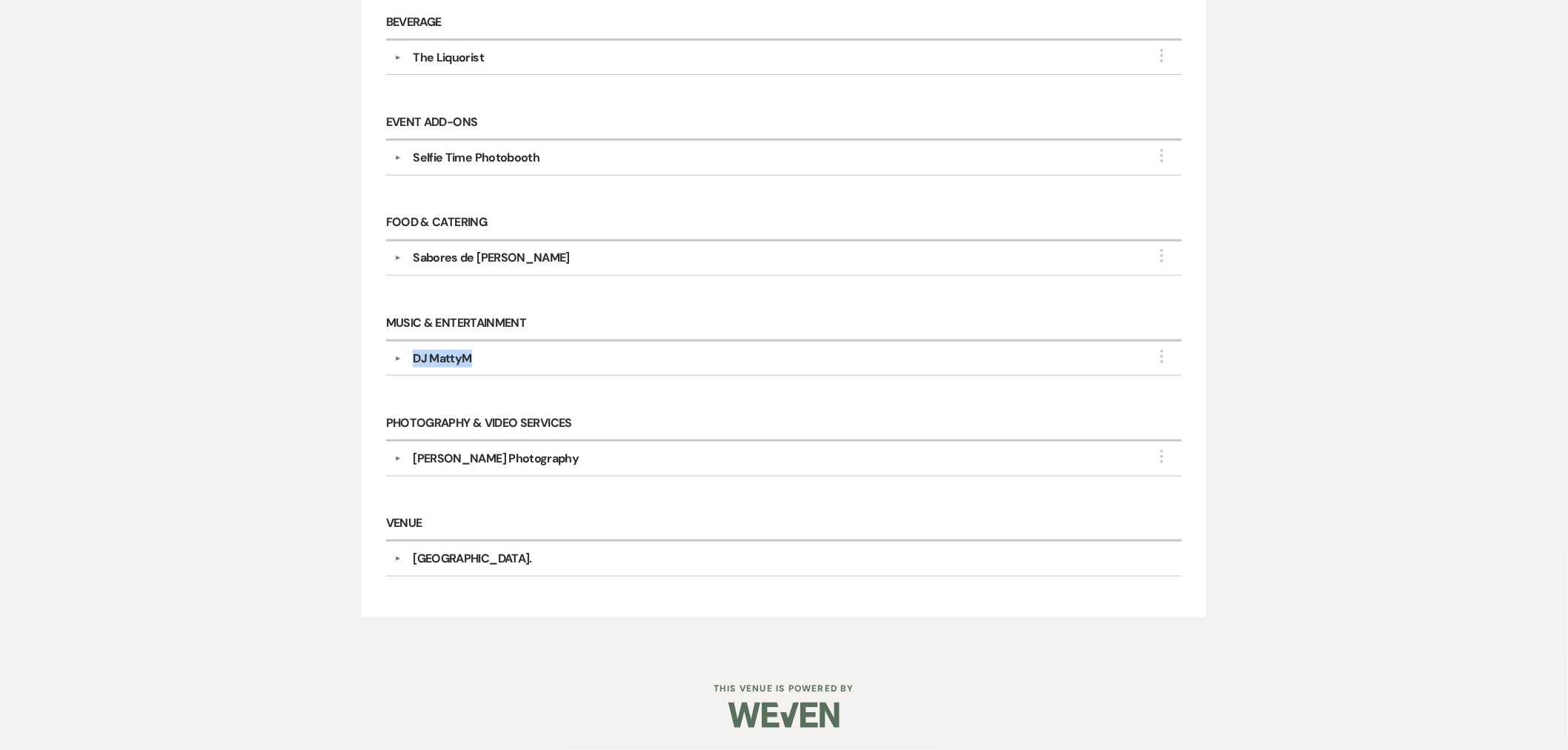
copy div "DJ MattyM"
click at [557, 464] on div "Jenn Marticello Photography" at bounding box center [496, 458] width 166 height 18
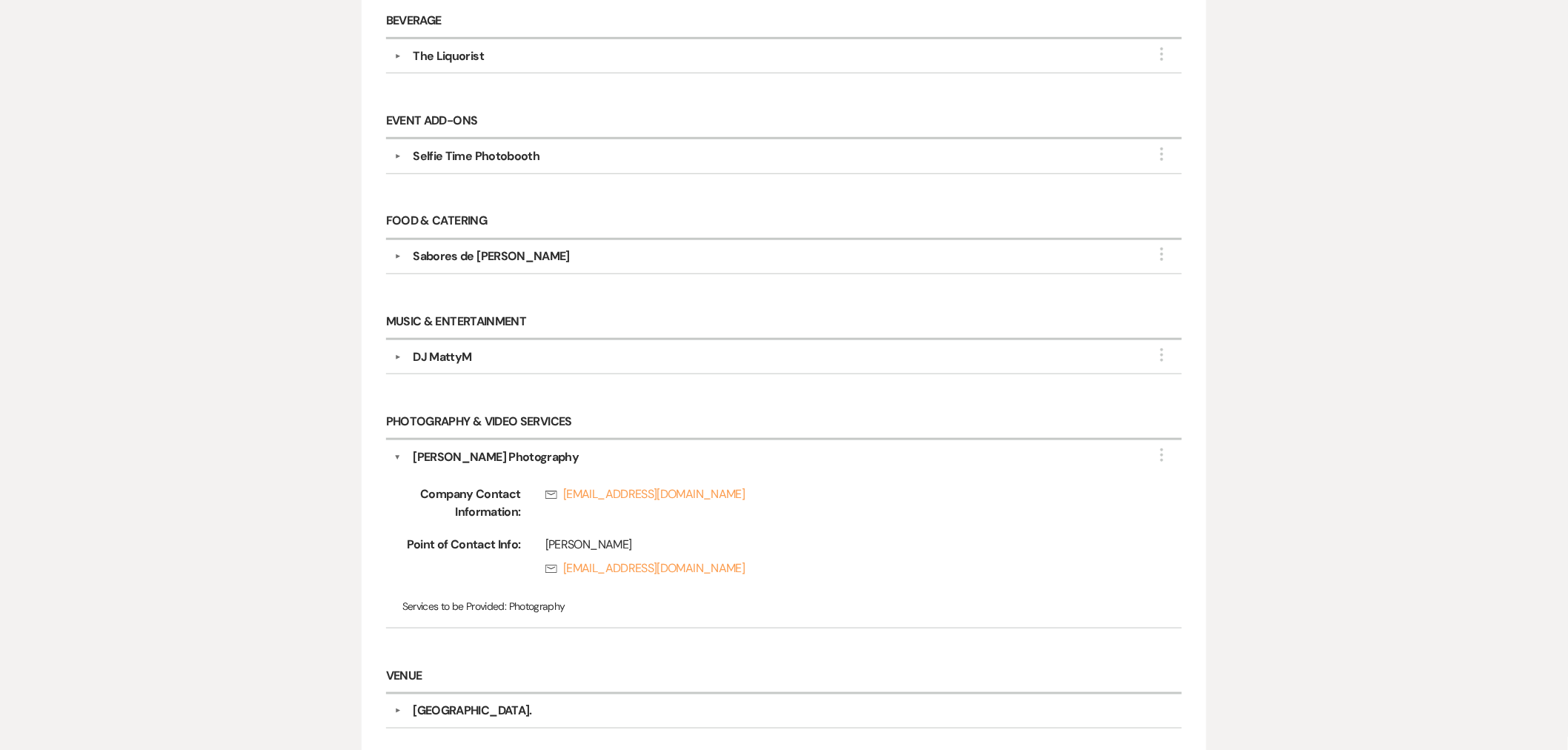
drag, startPoint x: 577, startPoint y: 461, endPoint x: 403, endPoint y: 458, distance: 174.0
click at [402, 458] on div "Jenn Marticello Photography" at bounding box center [787, 457] width 773 height 18
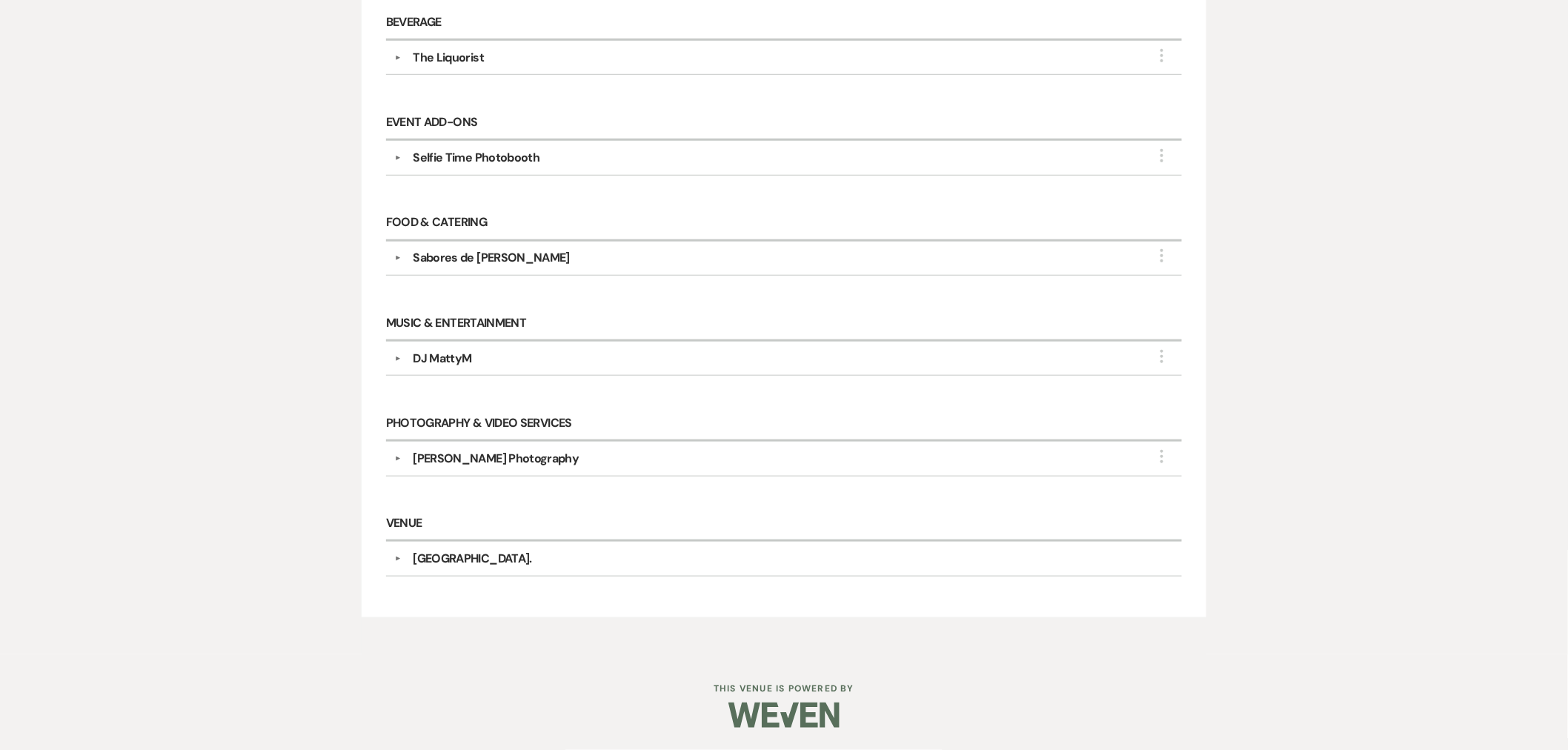
copy div "Jenn Marticello Photography"
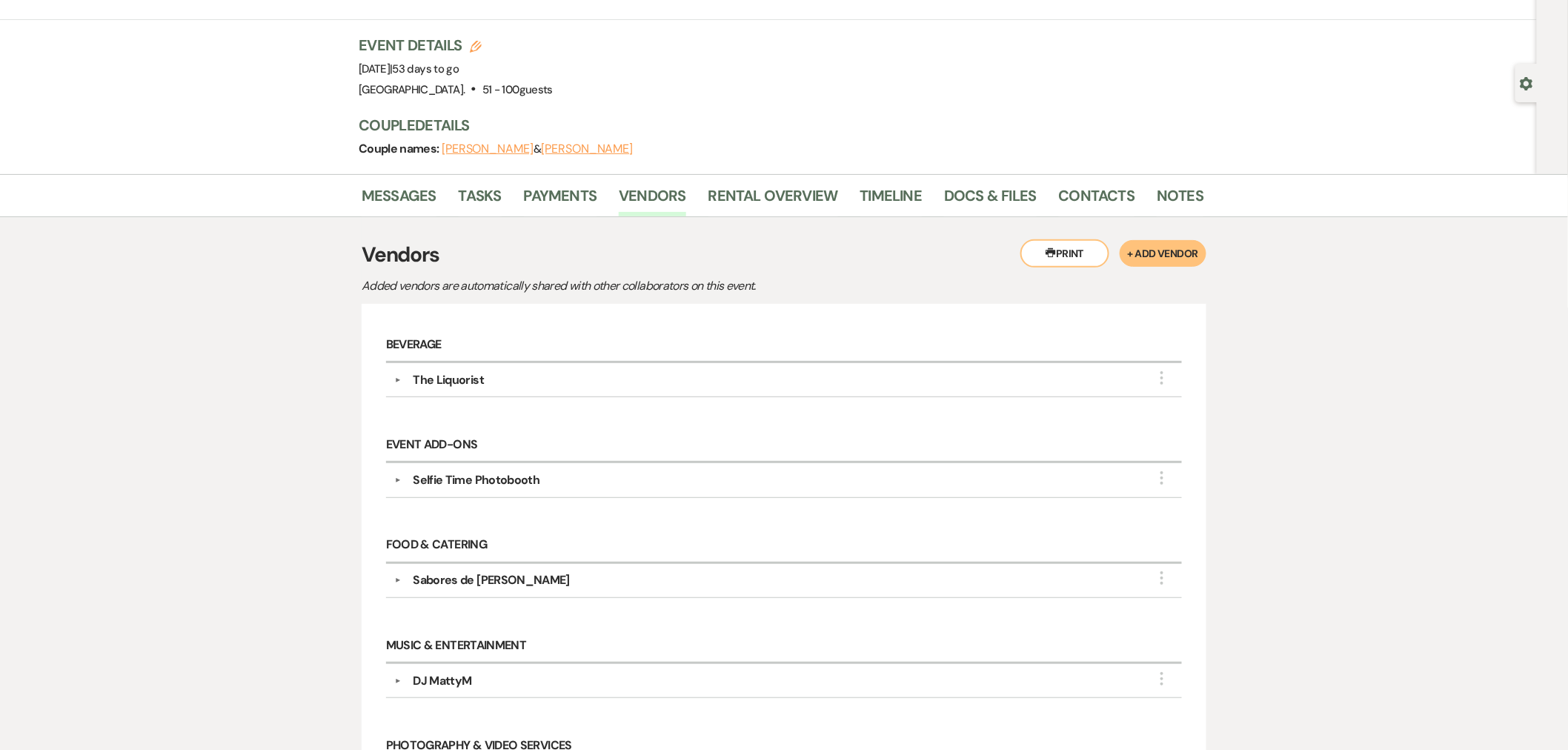
scroll to position [63, 0]
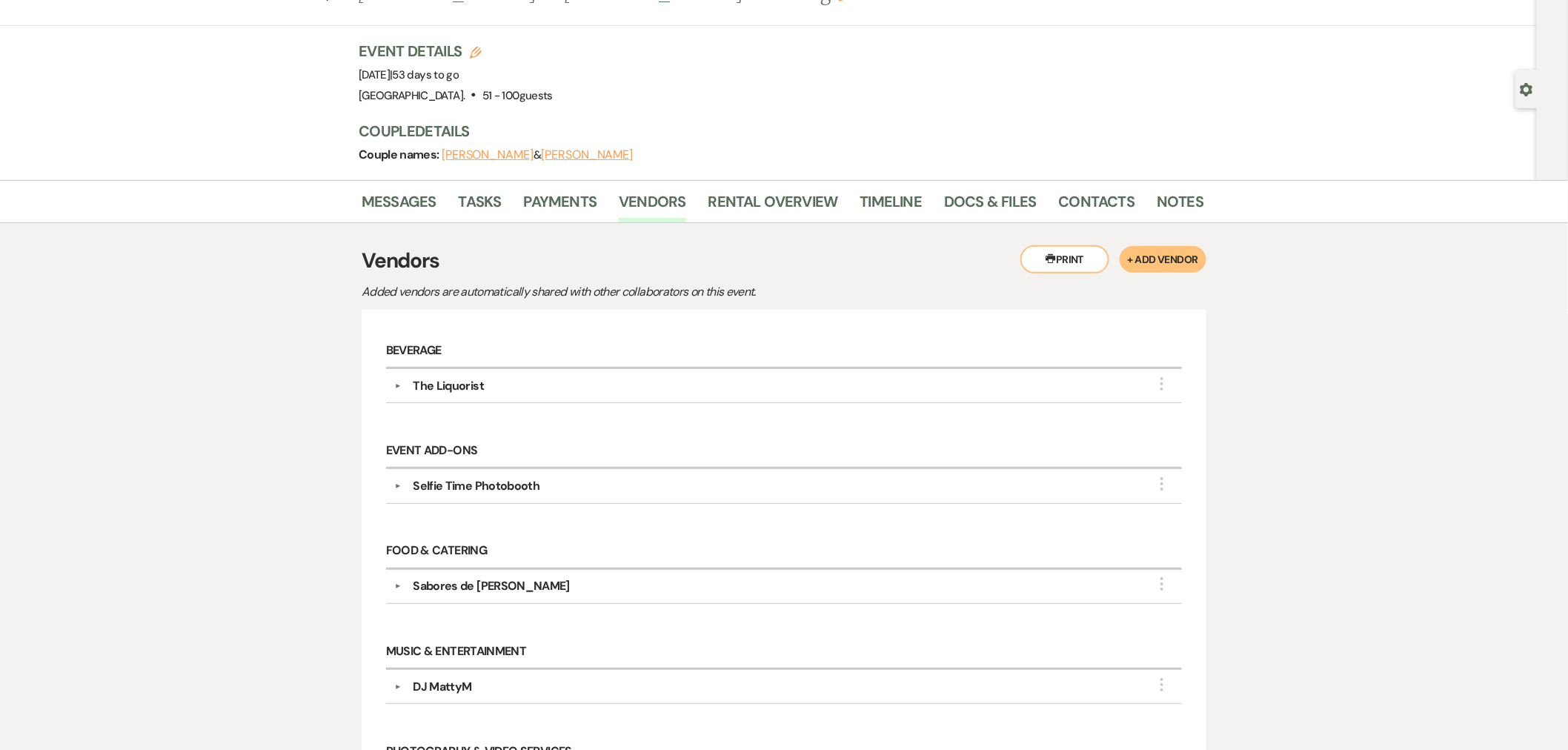
click at [529, 486] on div "Selfie Time Photobooth" at bounding box center [477, 486] width 127 height 18
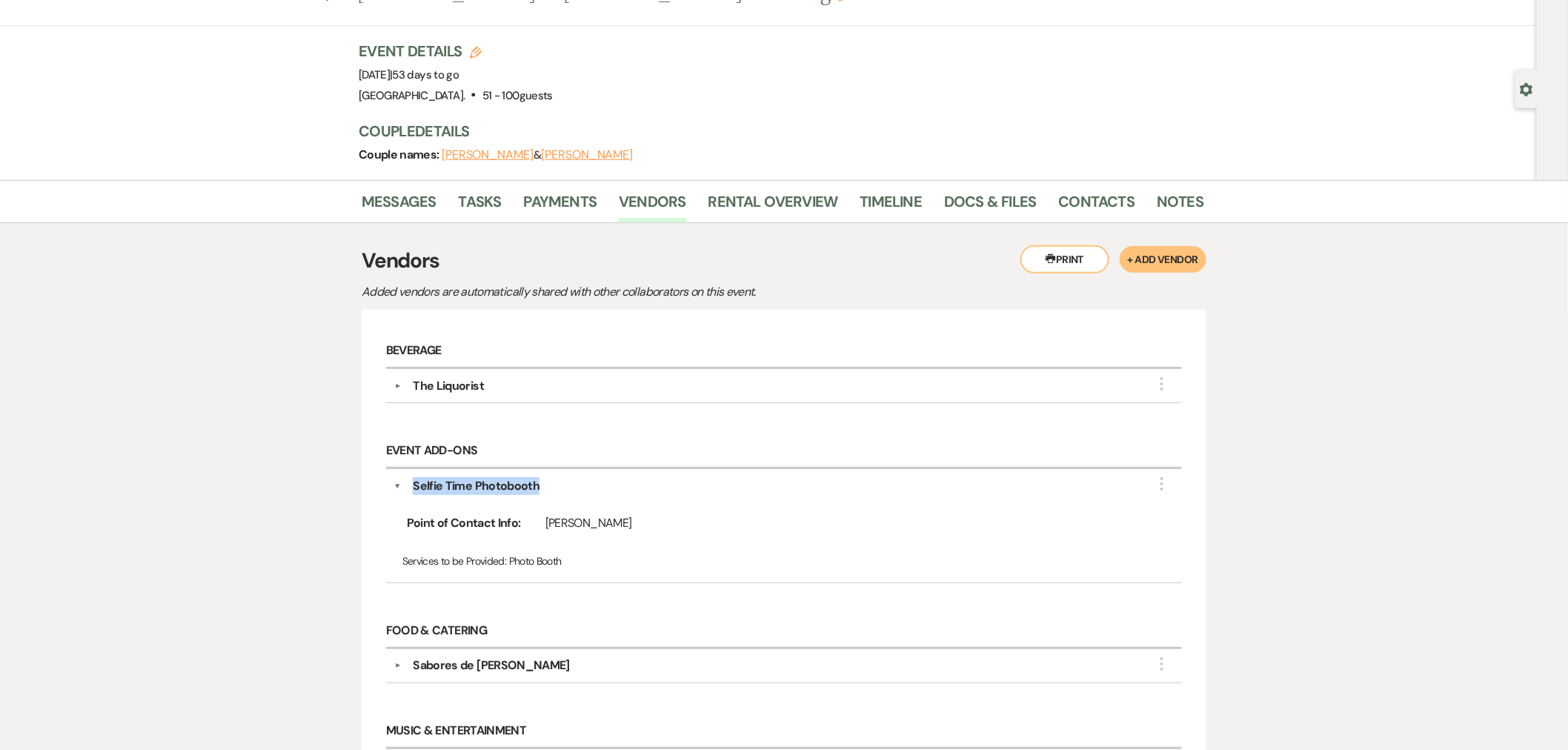
drag, startPoint x: 552, startPoint y: 491, endPoint x: 416, endPoint y: 486, distance: 136.1
click at [416, 486] on div "Selfie Time Photobooth" at bounding box center [787, 486] width 773 height 18
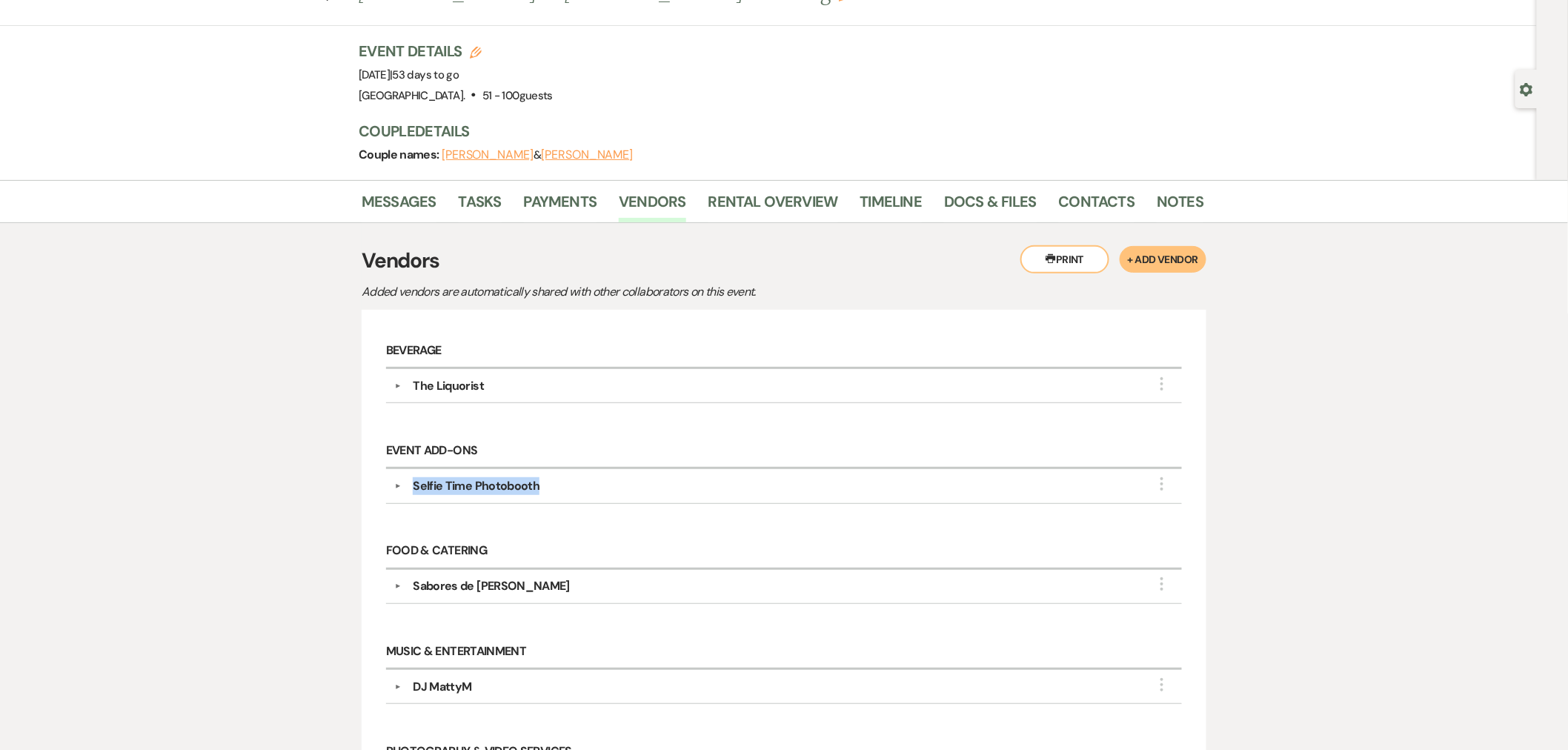
copy div "Selfie Time Photobooth"
